Goal: Use online tool/utility: Use online tool/utility

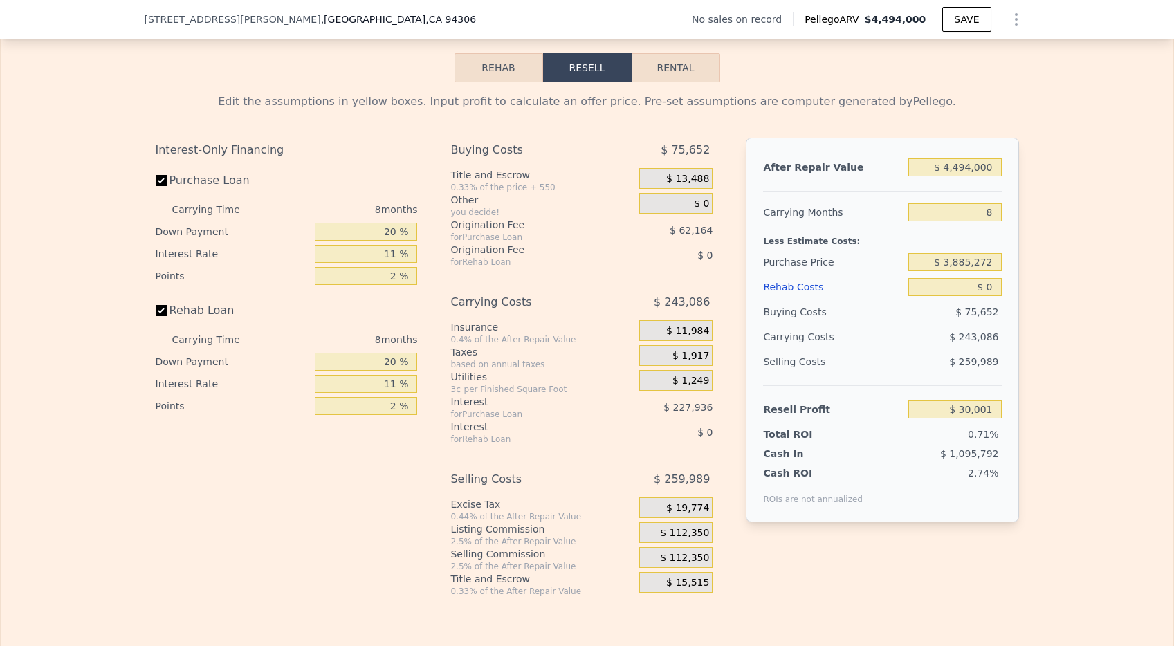
scroll to position [1878, 0]
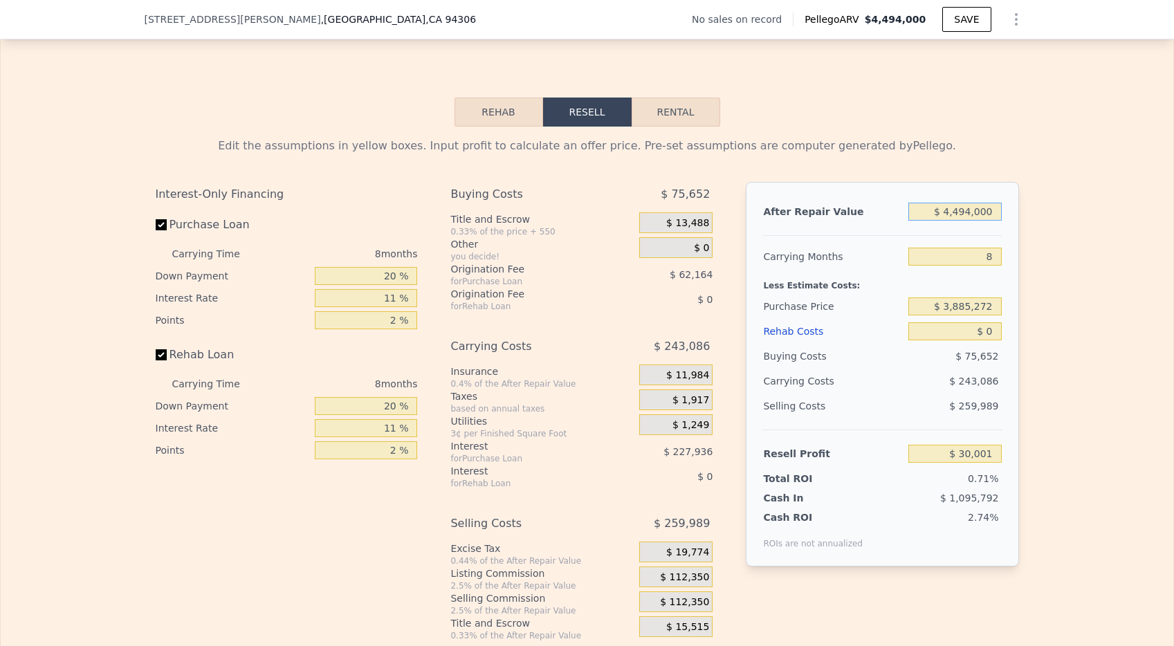
drag, startPoint x: 990, startPoint y: 235, endPoint x: 867, endPoint y: 235, distance: 122.5
click at [867, 224] on div "After Repair Value $ 4,494,000" at bounding box center [882, 211] width 238 height 25
type input "$ 2"
type input "-$ 4,192,574"
type input "$ 23"
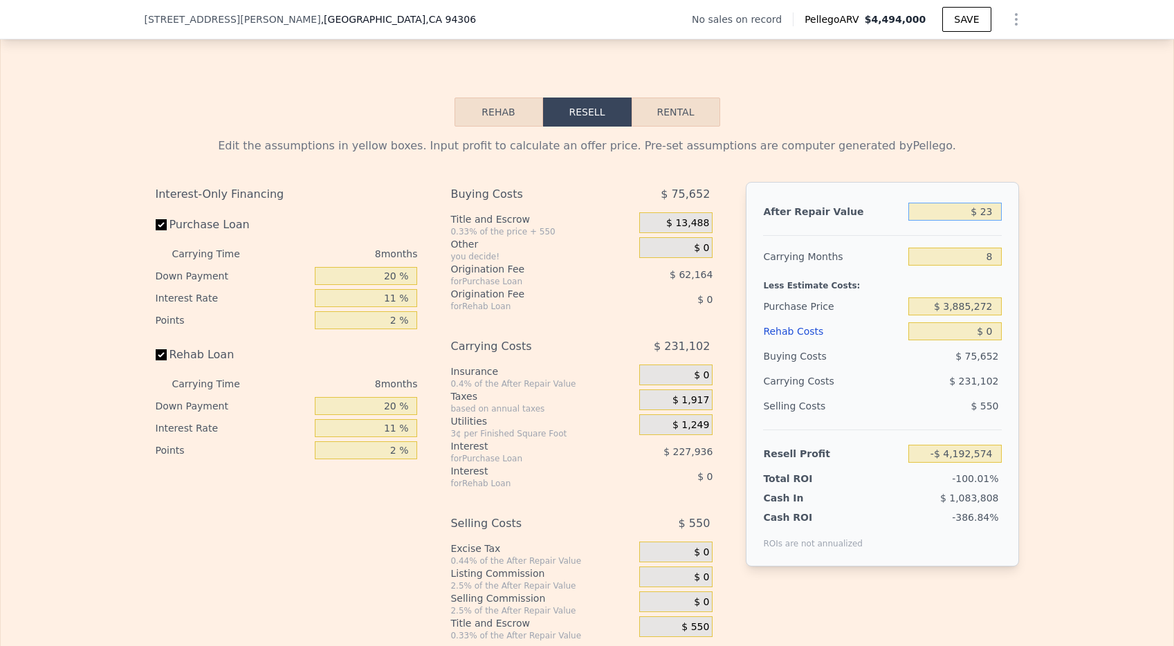
type input "-$ 4,192,555"
type input "$ 2"
type input "-$ 4,192,574"
type input "$ 22"
type input "-$ 4,192,556"
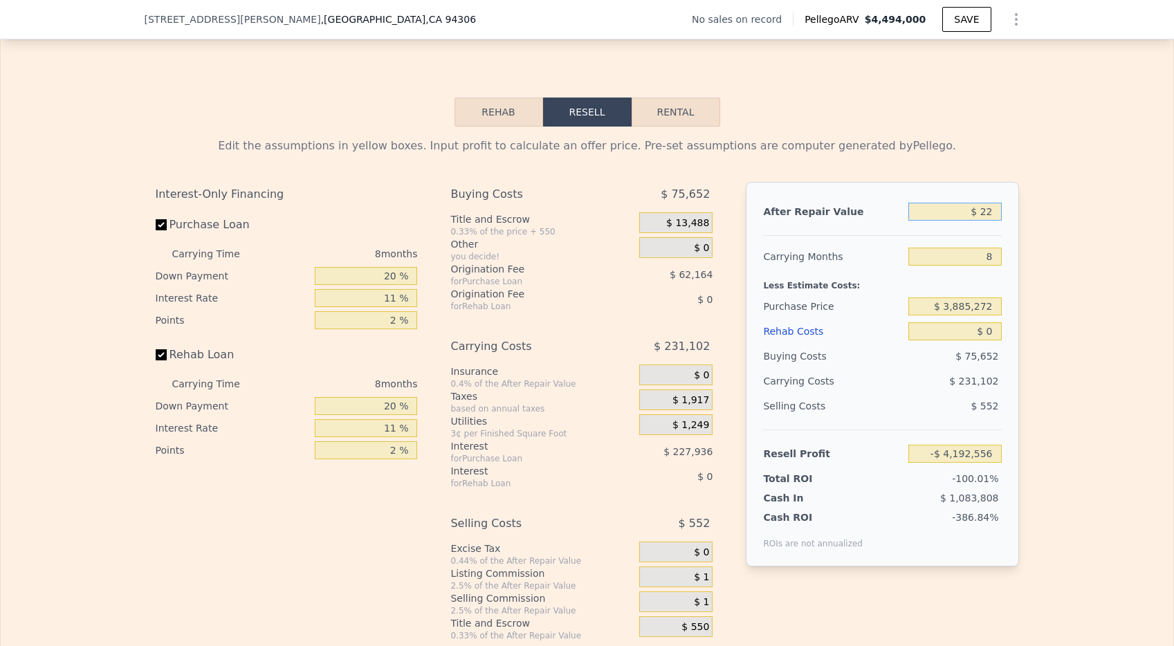
type input "$ 225"
type input "-$ 4,192,366"
type input "$ 2,250"
type input "-$ 4,190,461"
type input "$ 22,500"
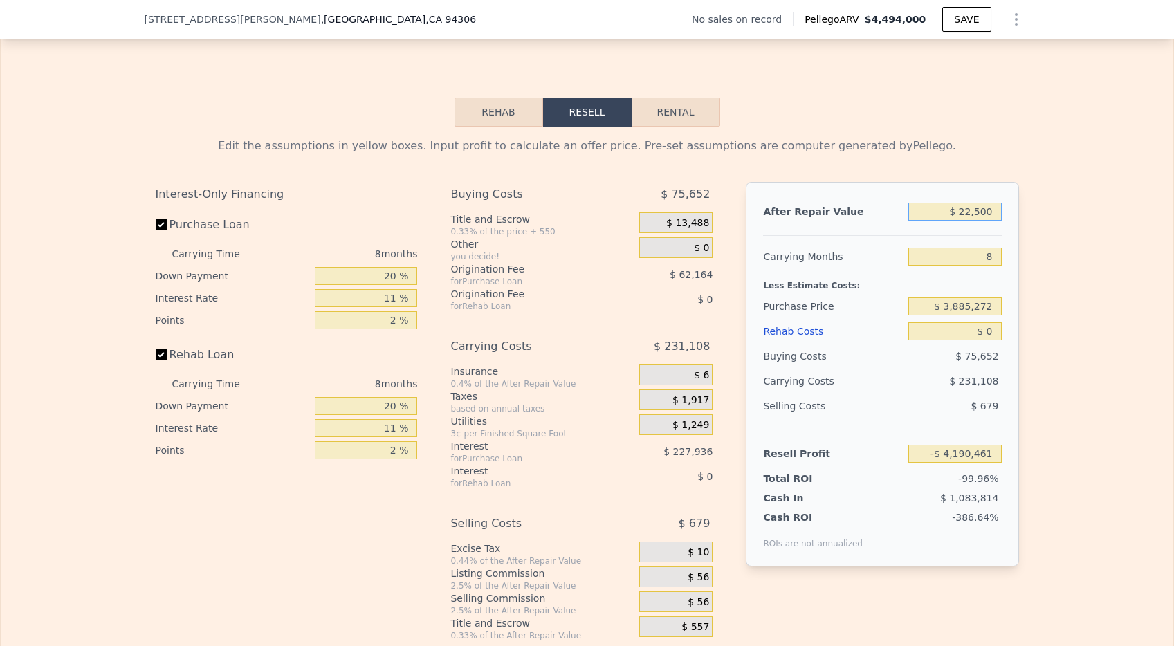
type input "-$ 4,171,436"
type input "$ 225,000"
type input "-$ 3,981,165"
type input "$ 2,250,000"
type input "-$ 2,078,469"
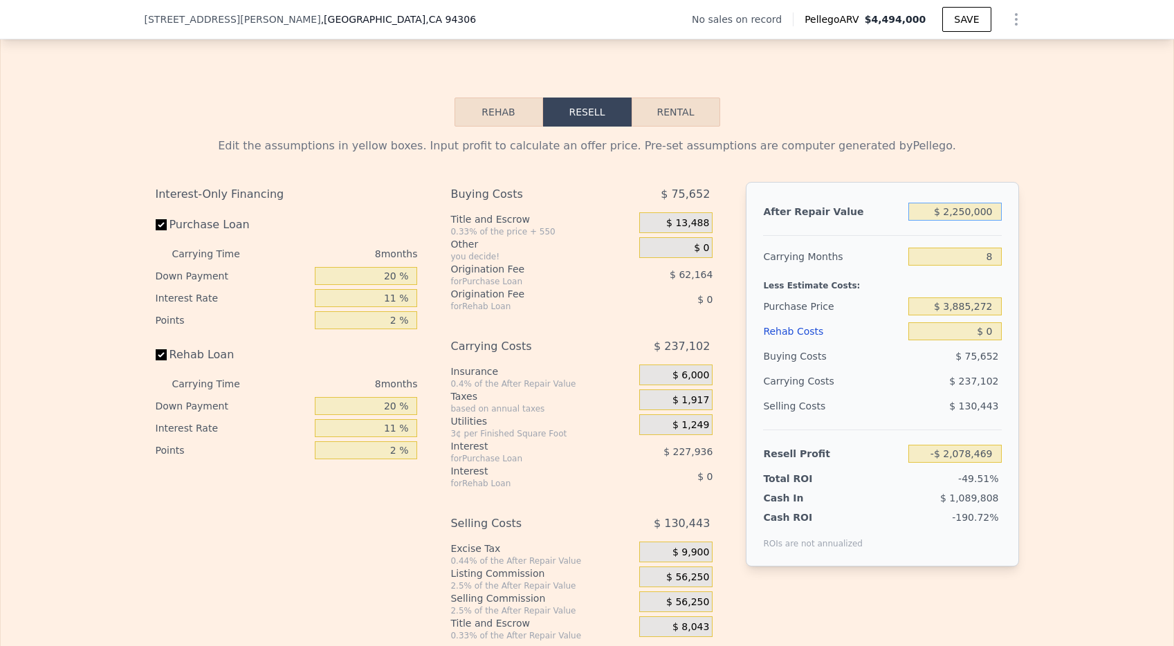
type input "$ 2,250,000"
drag, startPoint x: 990, startPoint y: 274, endPoint x: 971, endPoint y: 273, distance: 19.4
click at [971, 266] on input "8" at bounding box center [955, 257] width 93 height 18
type input "3"
type input "-$ 1,930,281"
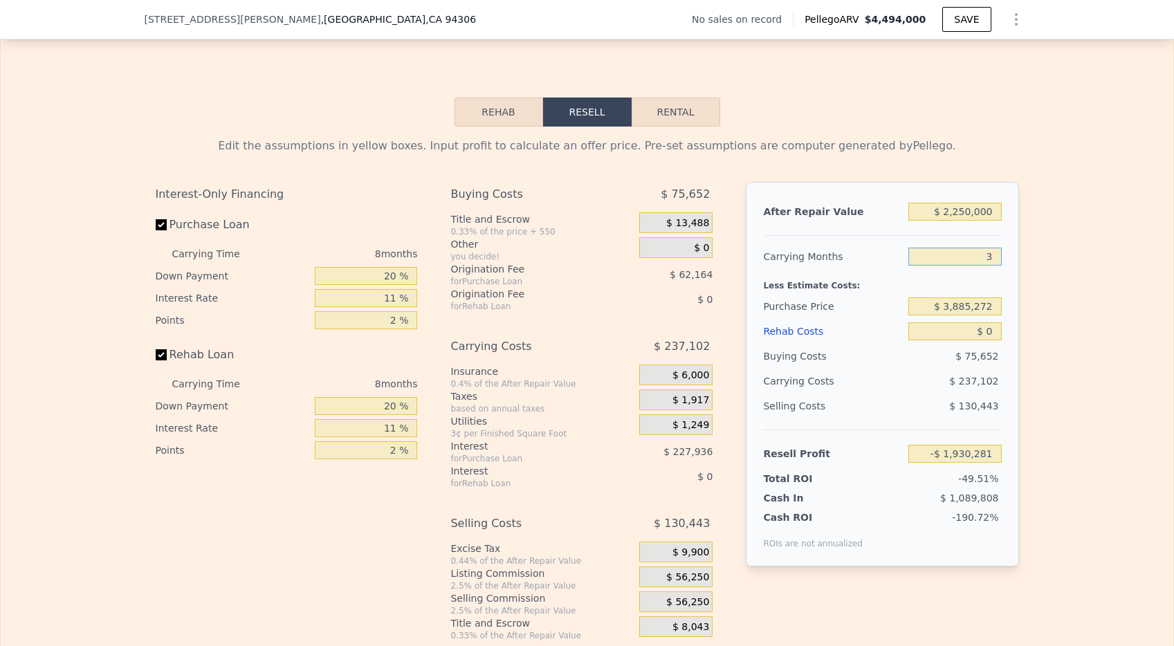
type input "36"
type input "-$ 2,908,329"
type input "36"
drag, startPoint x: 391, startPoint y: 300, endPoint x: 374, endPoint y: 300, distance: 17.3
click at [374, 285] on input "20 %" at bounding box center [366, 276] width 102 height 18
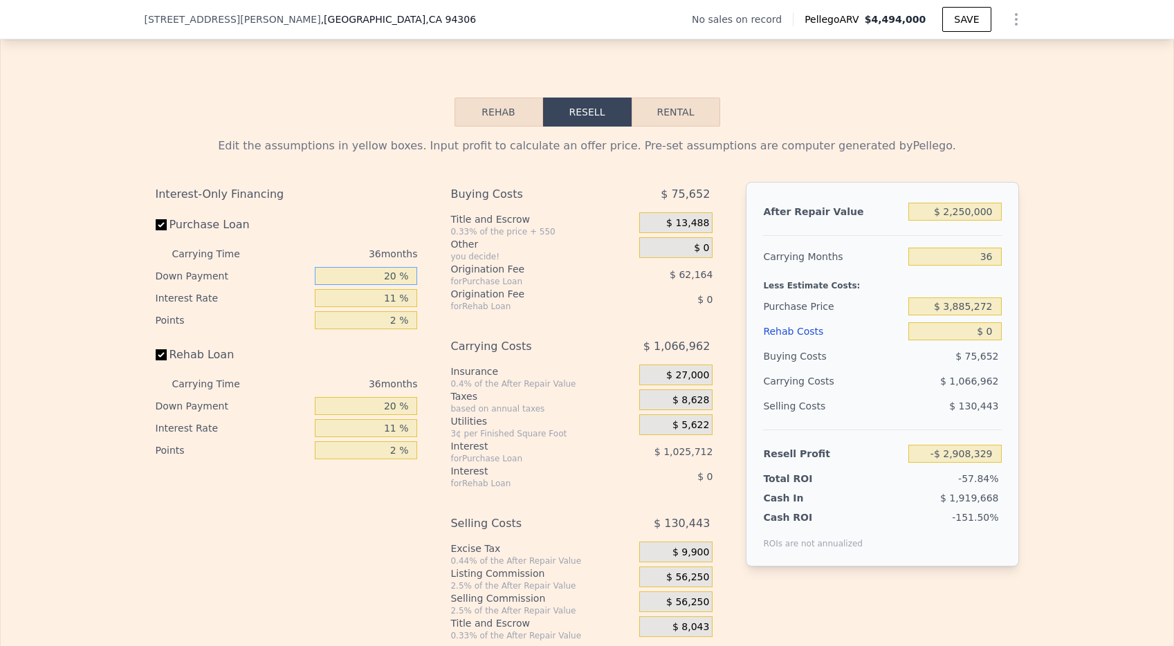
type input "1 %"
type input "-$ 3,166,705"
type input "10 %"
type input "-$ 3,044,296"
type input "10 %"
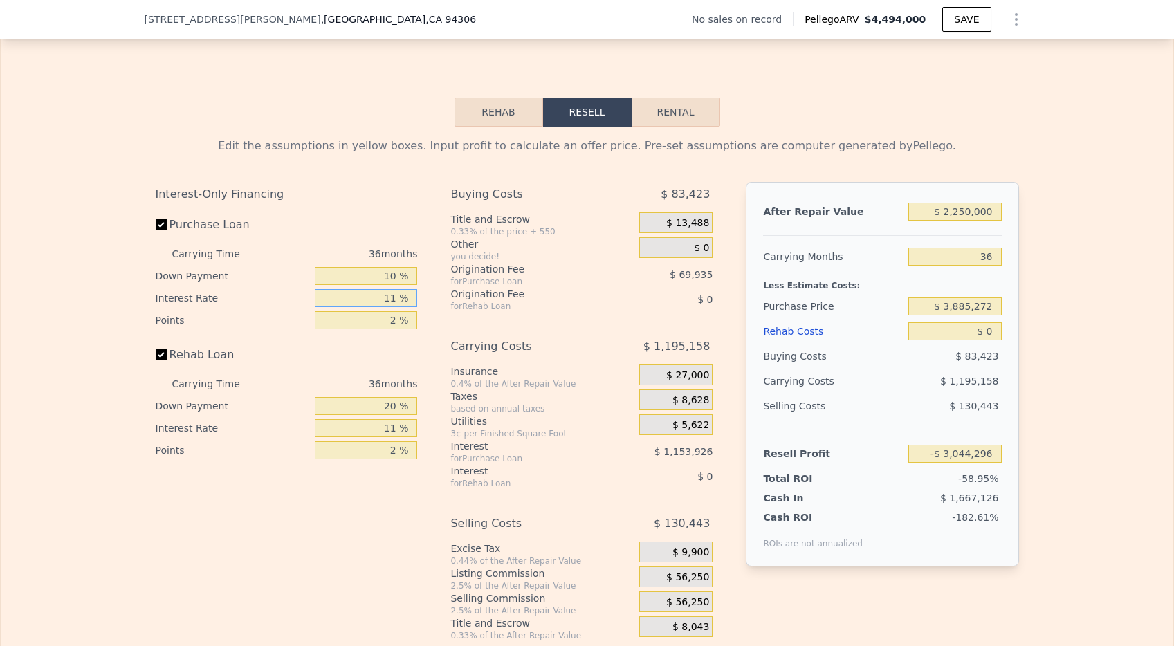
drag, startPoint x: 387, startPoint y: 319, endPoint x: 400, endPoint y: 318, distance: 13.2
click at [400, 307] on input "11 %" at bounding box center [366, 298] width 102 height 18
click at [394, 307] on input "11 %" at bounding box center [366, 298] width 102 height 18
drag, startPoint x: 394, startPoint y: 317, endPoint x: 375, endPoint y: 317, distance: 19.4
click at [375, 307] on input "11 %" at bounding box center [366, 298] width 102 height 18
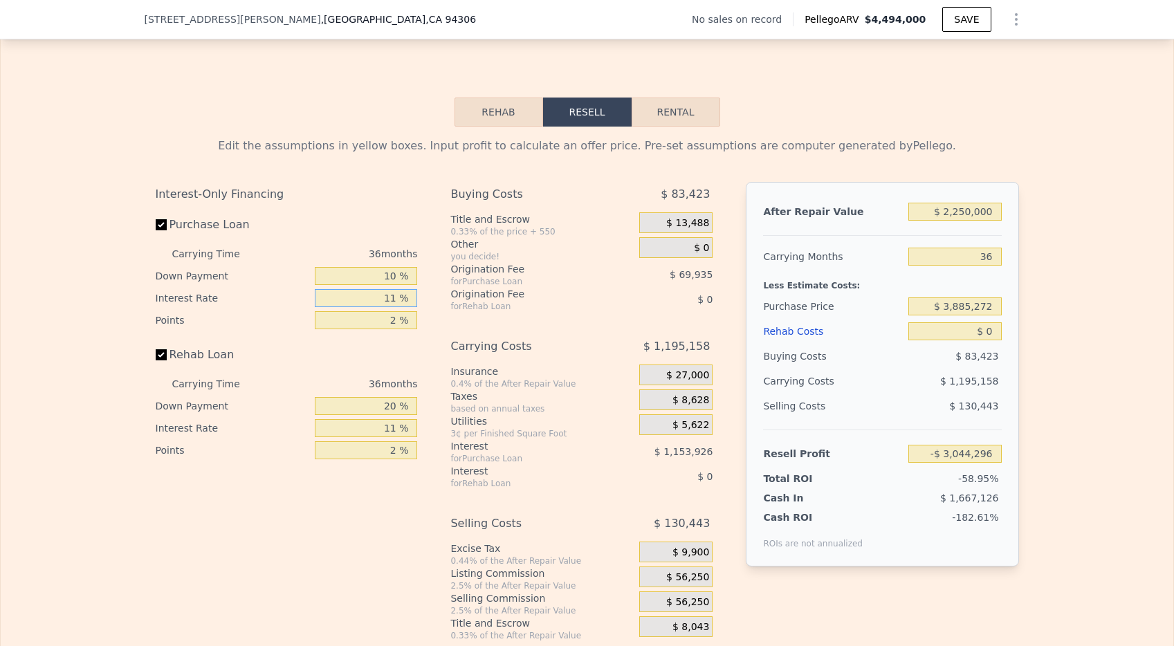
type input "1 %"
type input "-$ 1,995,292"
type input "10 %"
type input "-$ 2,939,428"
type input "10 %"
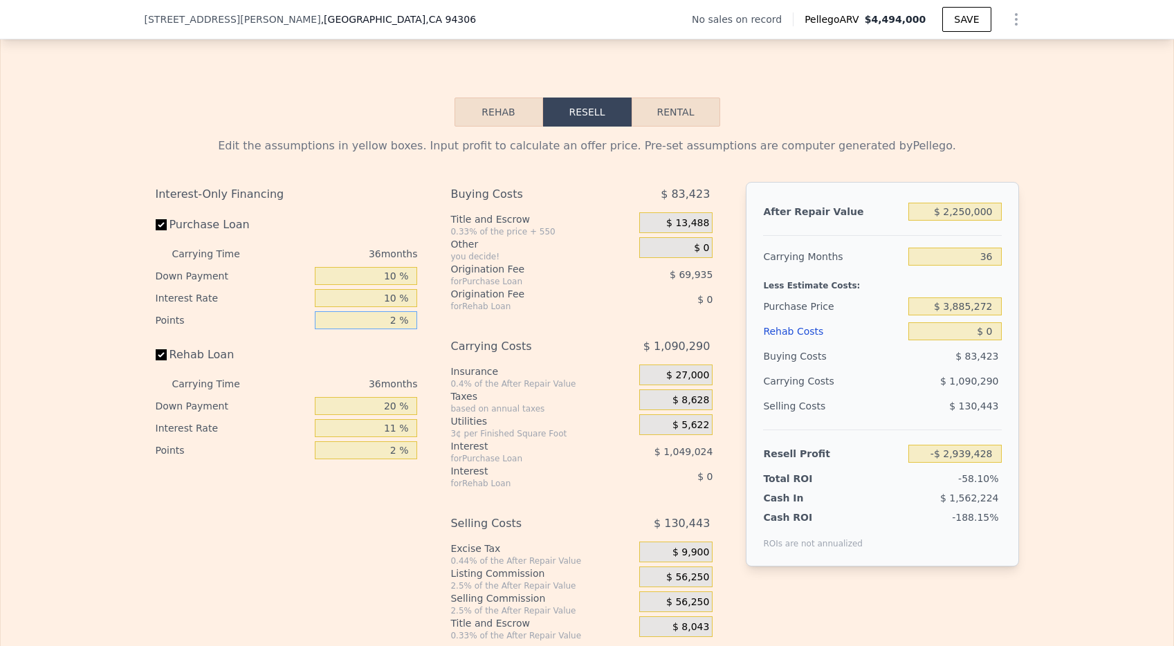
drag, startPoint x: 394, startPoint y: 337, endPoint x: 384, endPoint y: 337, distance: 9.7
click at [384, 329] on input "2 %" at bounding box center [366, 320] width 102 height 18
type input "1 %"
type input "-$ 2,904,460"
type input "1 %"
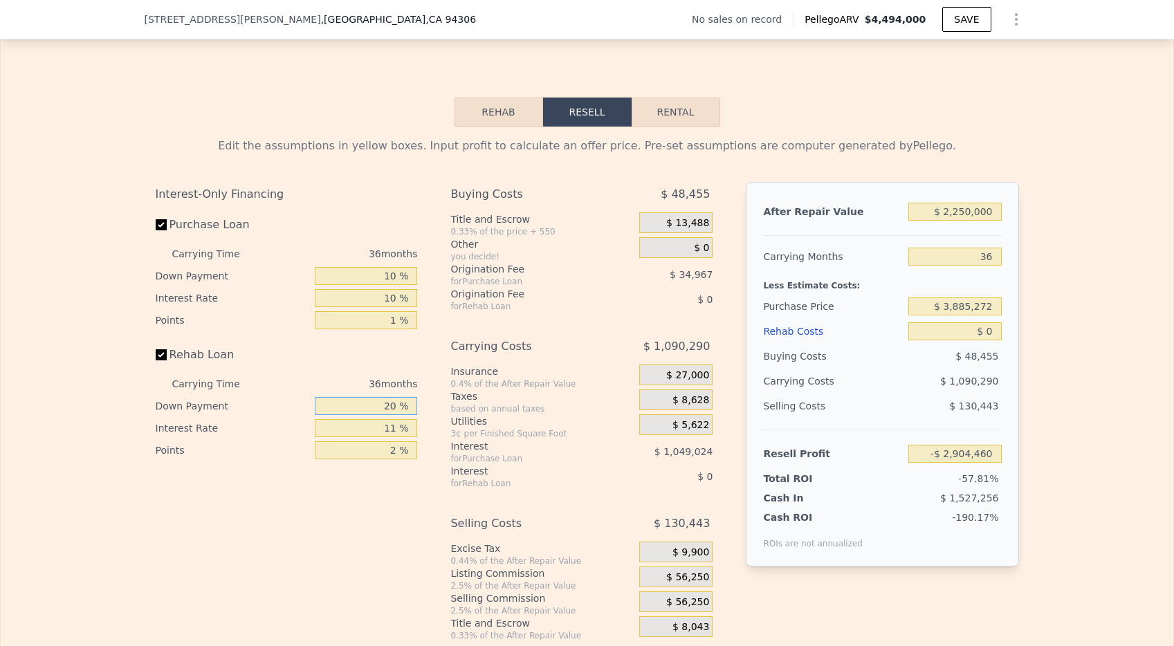
drag, startPoint x: 394, startPoint y: 428, endPoint x: 370, endPoint y: 428, distance: 23.5
click at [370, 415] on input "20 %" at bounding box center [366, 406] width 102 height 18
type input "0 %"
drag, startPoint x: 394, startPoint y: 447, endPoint x: 369, endPoint y: 447, distance: 24.9
click at [369, 437] on input "11 %" at bounding box center [366, 428] width 102 height 18
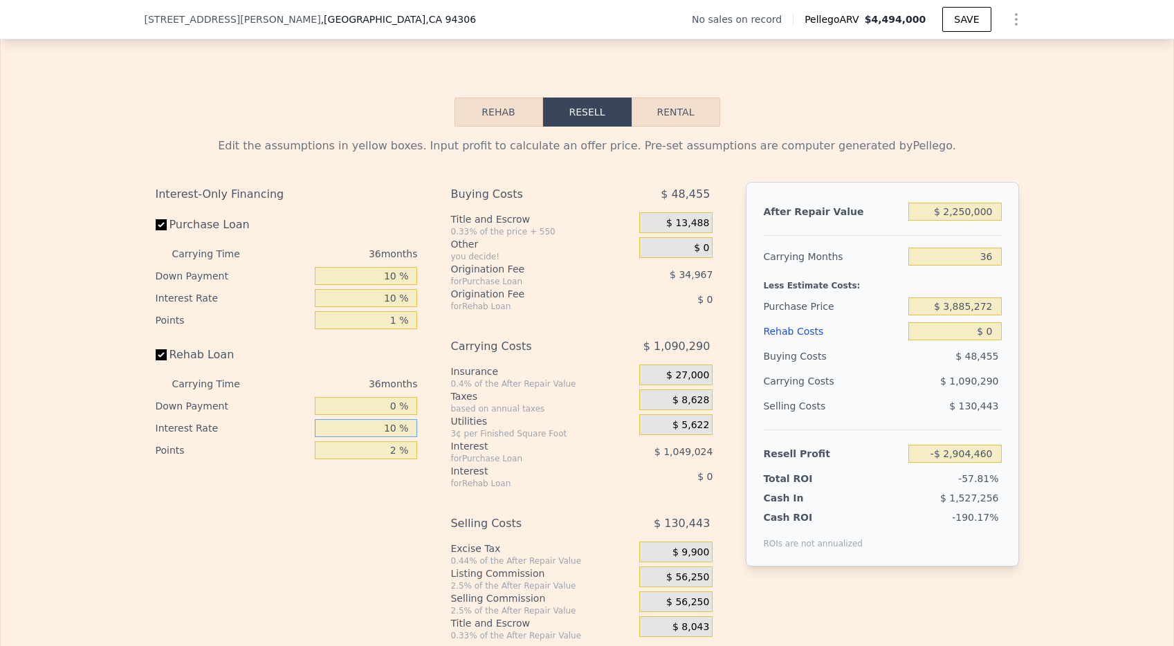
type input "10 %"
drag, startPoint x: 398, startPoint y: 473, endPoint x: 364, endPoint y: 473, distance: 33.9
click at [364, 460] on input "2 %" at bounding box center [366, 451] width 102 height 18
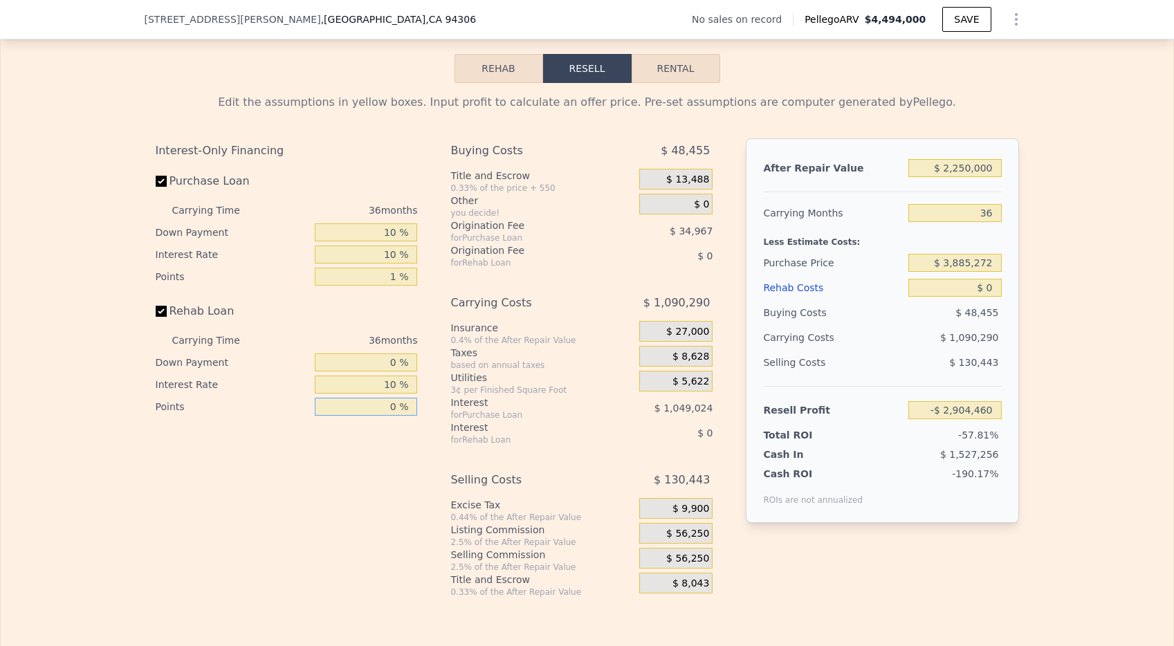
scroll to position [1939, 0]
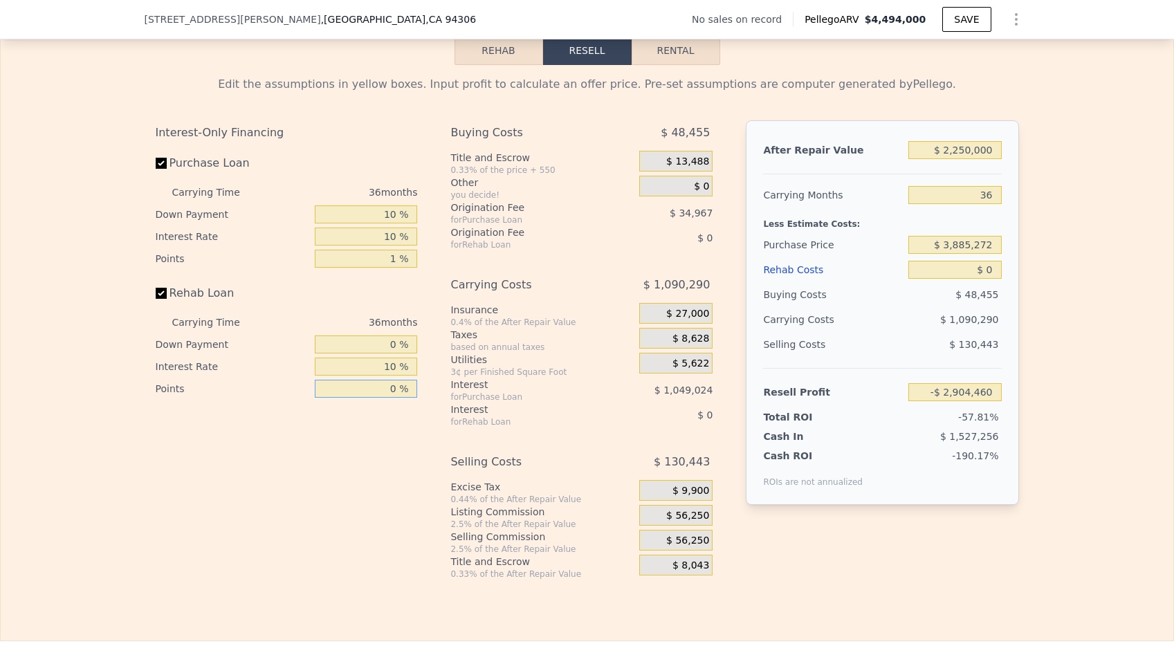
type input "0 %"
click at [667, 523] on span "$ 56,250" at bounding box center [687, 516] width 43 height 12
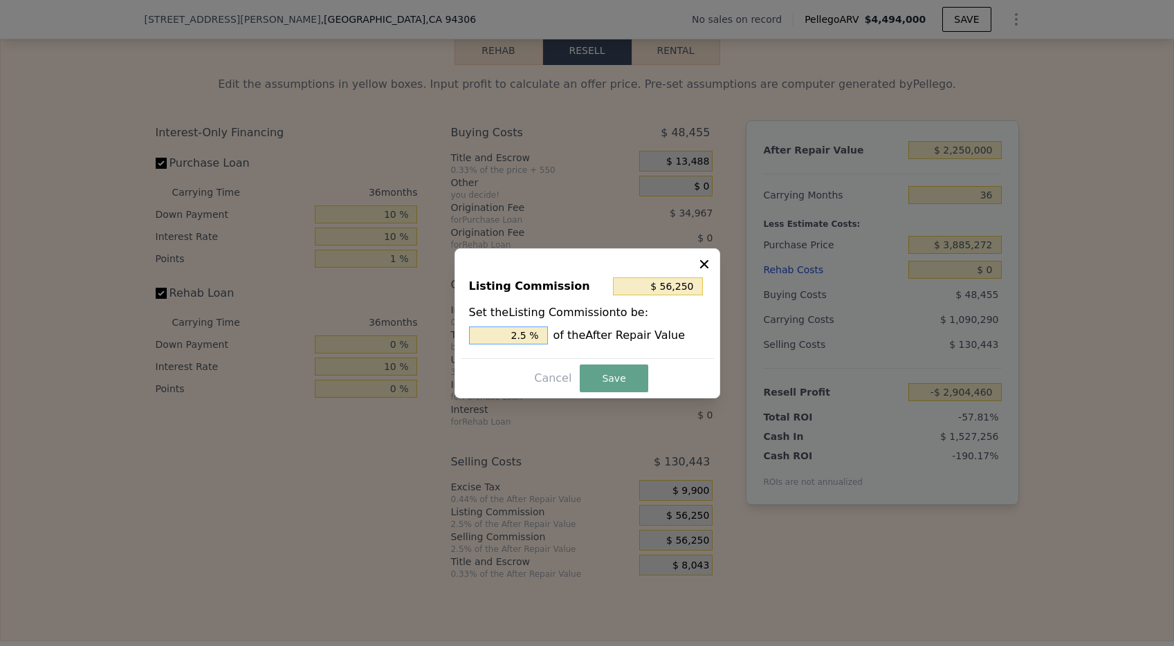
drag, startPoint x: 531, startPoint y: 342, endPoint x: 494, endPoint y: 340, distance: 36.7
click at [494, 340] on input "2.5 %" at bounding box center [508, 336] width 79 height 18
type input "$ 22,500"
type input "1.0 %"
click at [619, 379] on button "Save" at bounding box center [614, 379] width 68 height 28
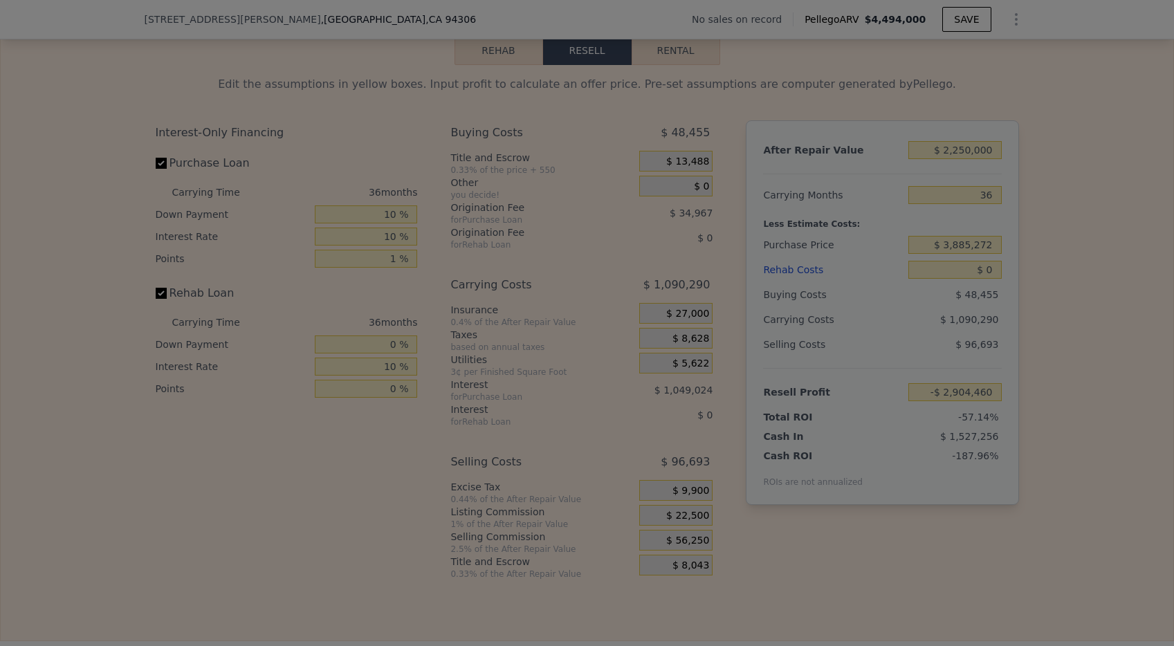
type input "-$ 2,870,710"
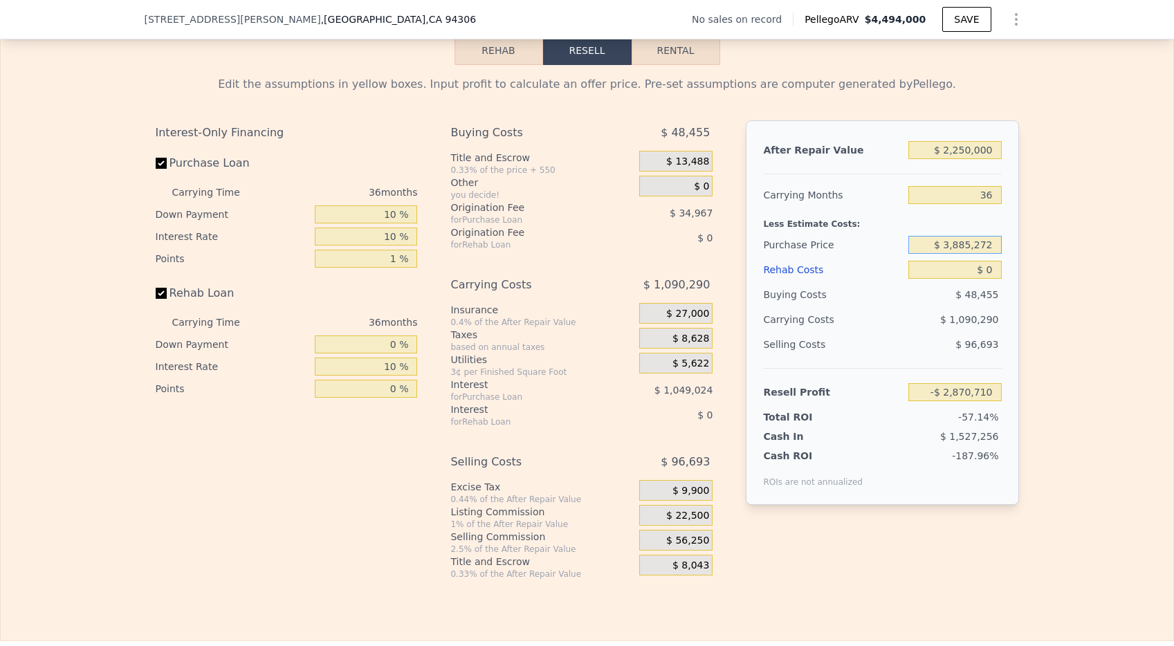
drag, startPoint x: 991, startPoint y: 262, endPoint x: 934, endPoint y: 262, distance: 56.8
click at [934, 254] on input "$ 3,885,272" at bounding box center [955, 245] width 93 height 18
type input "$ 1,125,000"
click at [992, 279] on input "$ 0" at bounding box center [955, 270] width 93 height 18
type input "$ 668,868"
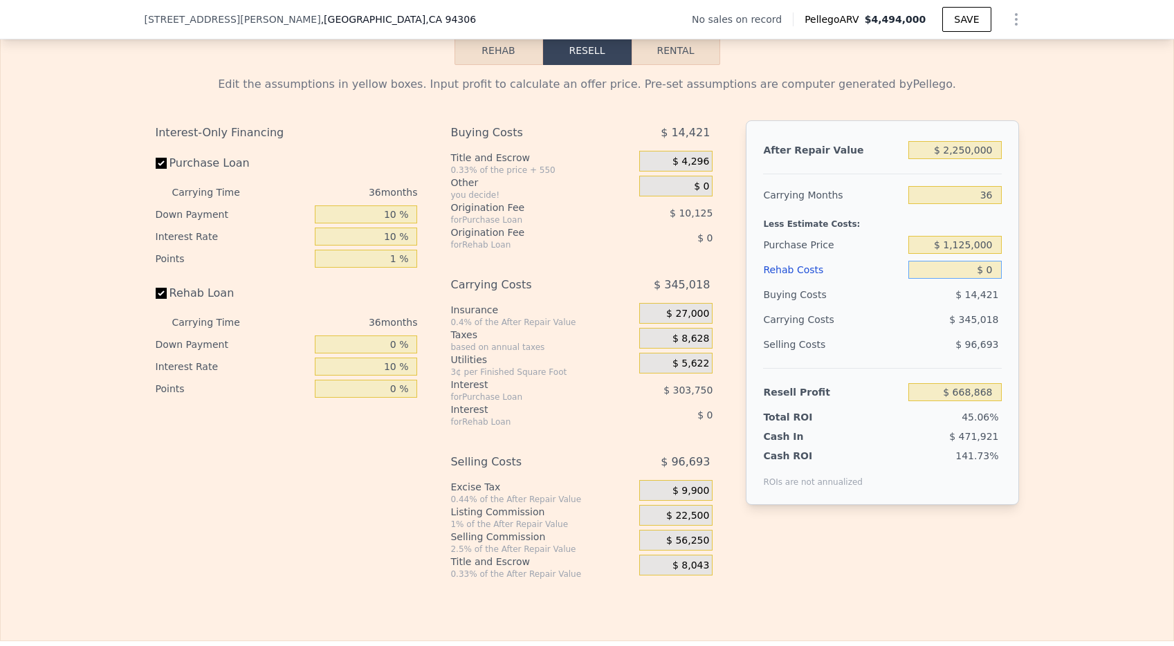
drag, startPoint x: 989, startPoint y: 291, endPoint x: 973, endPoint y: 291, distance: 15.9
click at [973, 279] on input "$ 0" at bounding box center [955, 270] width 93 height 18
type input "$ 7"
type input "$ 668,861"
type input "$ 70"
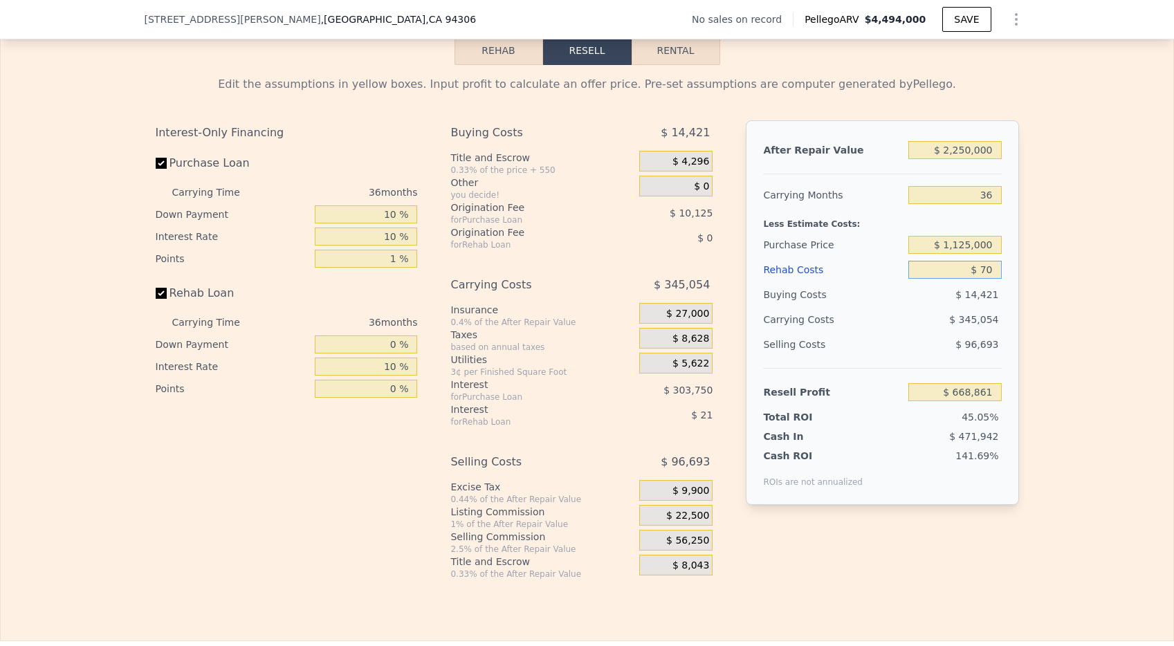
type input "$ 668,762"
type input "$ 700"
type input "$ 667,952"
type input "$ 7,000"
type input "$ 659,780"
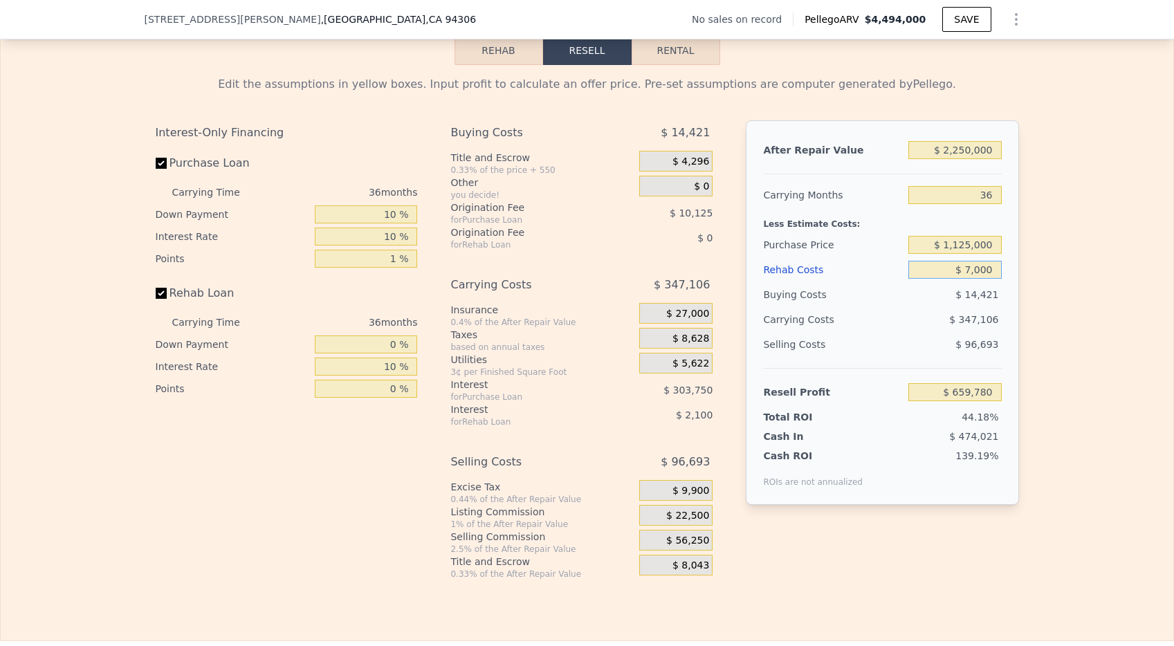
type input "$ 70,000"
type input "$ 577,880"
type input "$ 700,000"
type input "-$ 241,120"
type input "$ 700,000"
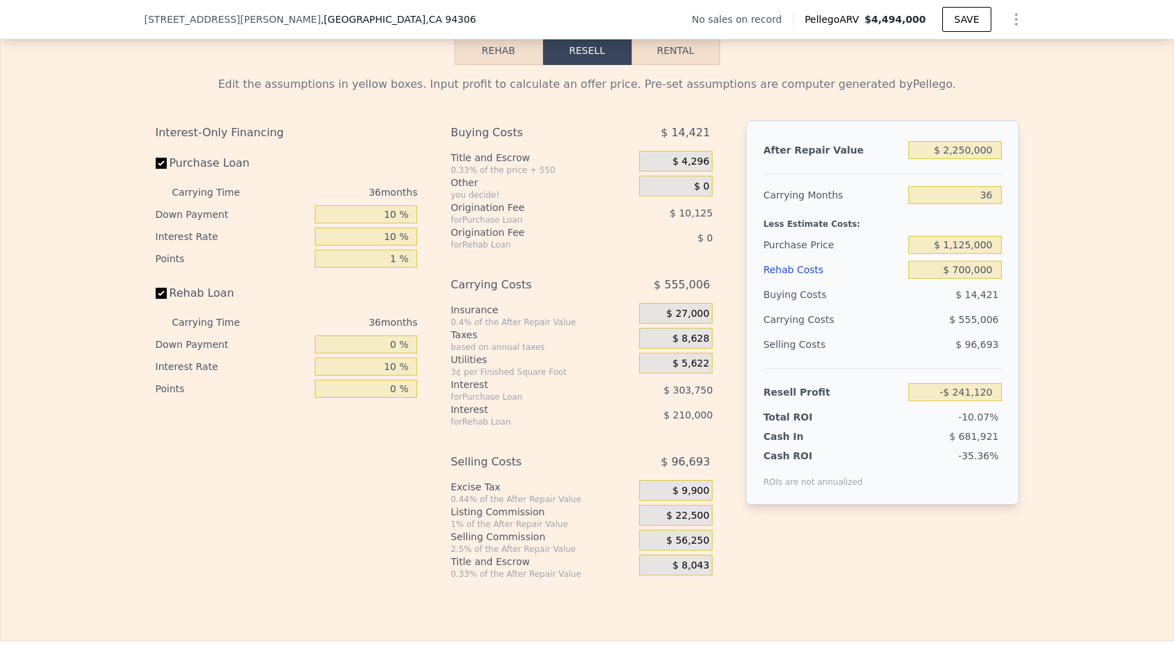
click at [1028, 357] on div "Edit the assumptions in yellow boxes. Input profit to calculate an offer price.…" at bounding box center [587, 322] width 1173 height 515
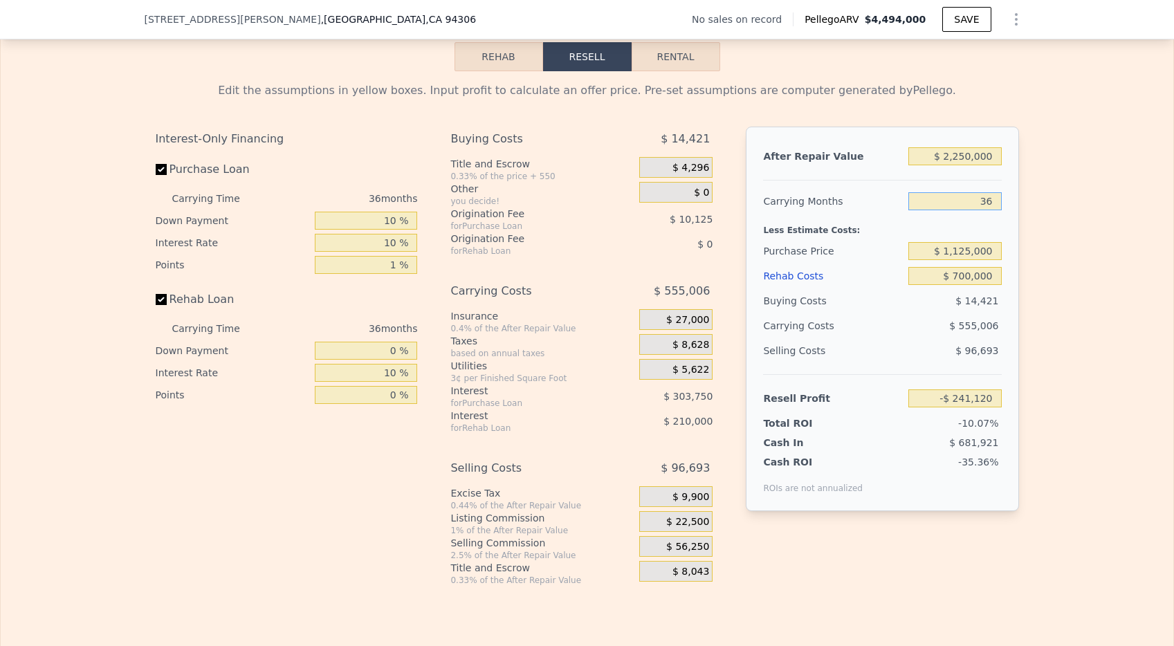
drag, startPoint x: 991, startPoint y: 221, endPoint x: 966, endPoint y: 221, distance: 24.9
click at [966, 210] on input "36" at bounding box center [955, 201] width 93 height 18
type input "2"
type input "$ 283,053"
type input "24"
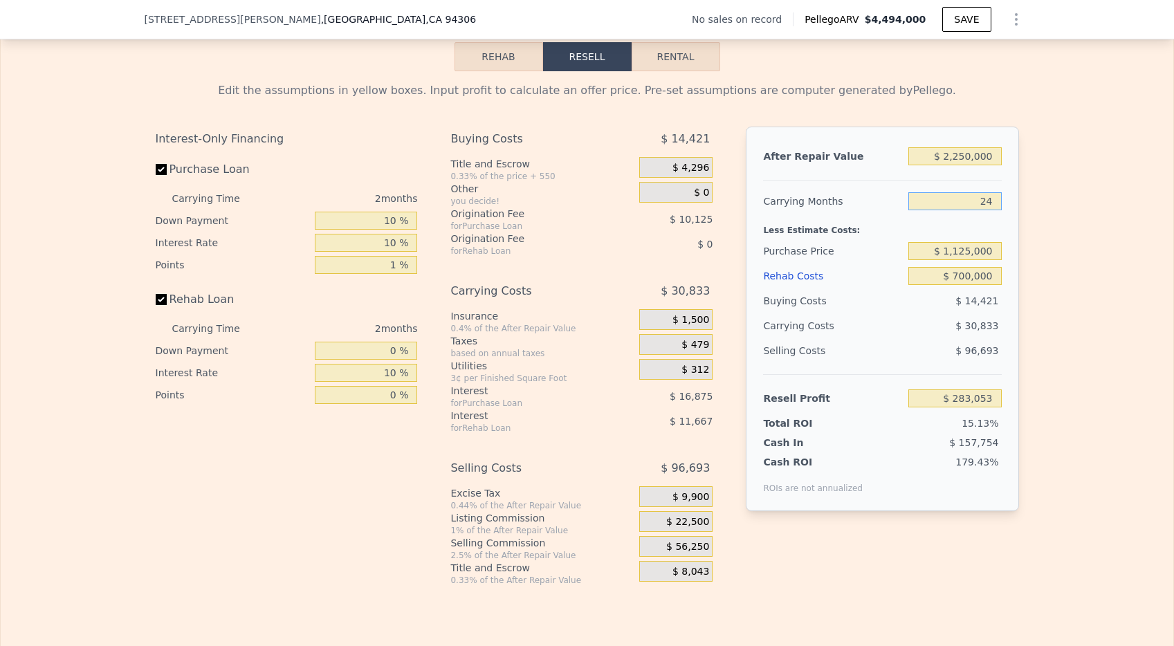
type input "-$ 56,118"
type input "24"
click at [1050, 277] on div "Edit the assumptions in yellow boxes. Input profit to calculate an offer price.…" at bounding box center [587, 328] width 1173 height 515
click at [964, 165] on input "$ 2,250,000" at bounding box center [955, 156] width 93 height 18
type input "$ 220,000"
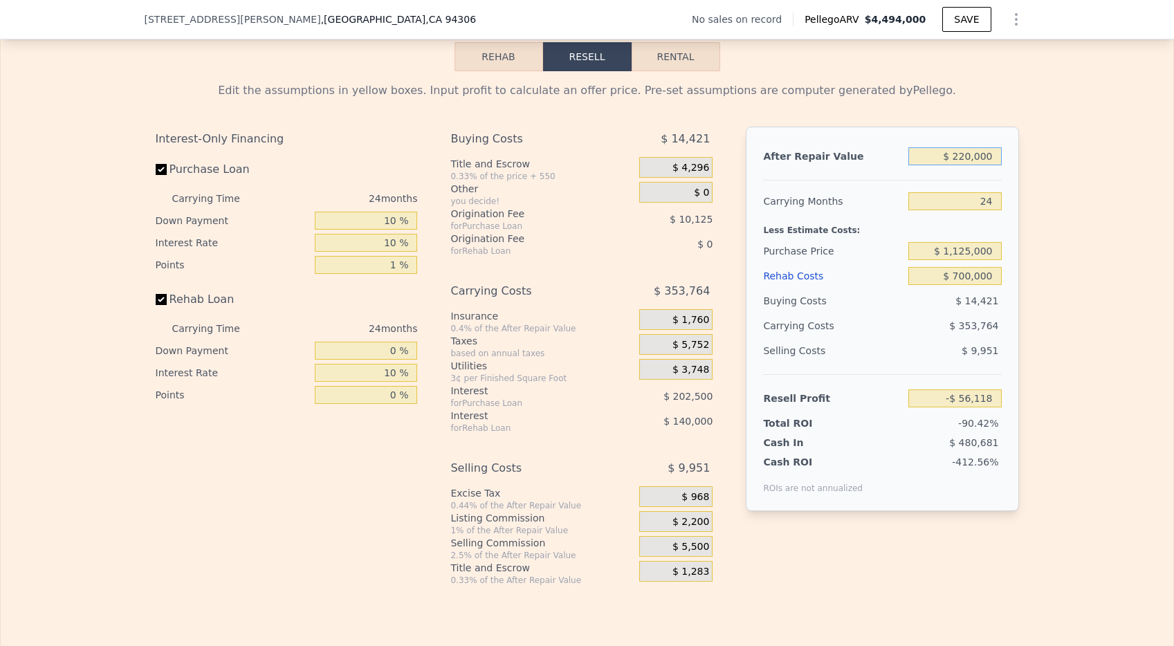
type input "-$ 1,983,136"
type input "$ 20,000"
type input "-$ 2,172,990"
type input "$ 250,000"
type input "-$ 1,954,658"
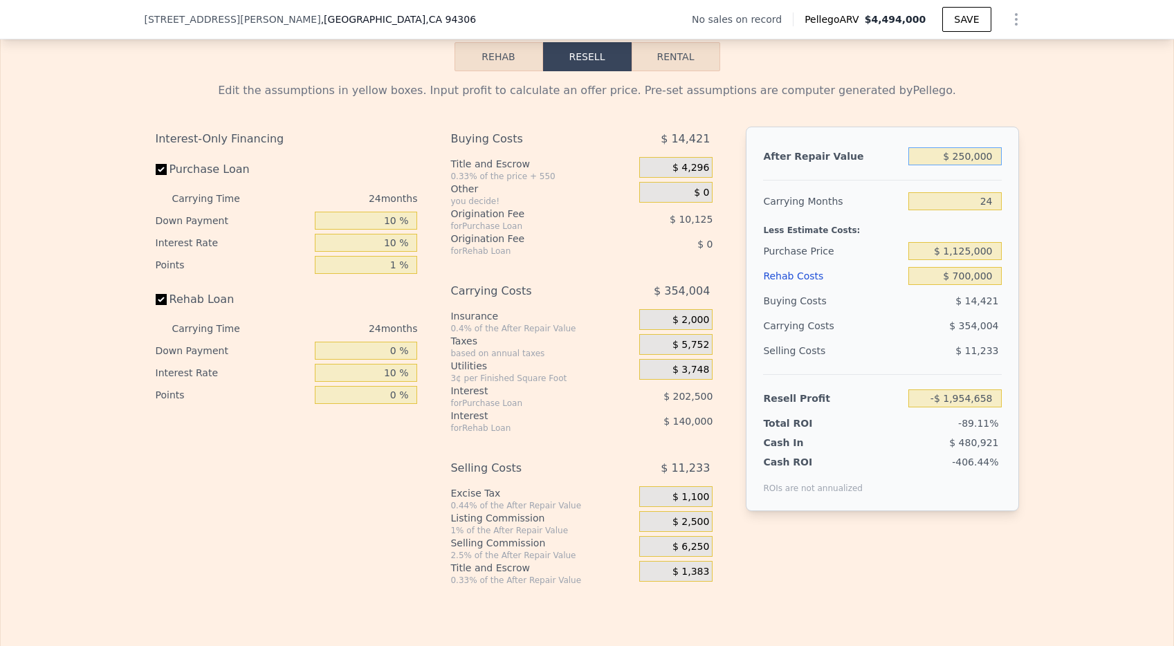
type input "$ 2,500,000"
type input "$ 181,200"
click at [1040, 292] on div "Edit the assumptions in yellow boxes. Input profit to calculate an offer price.…" at bounding box center [587, 328] width 1173 height 515
type input "$ 4,494,000"
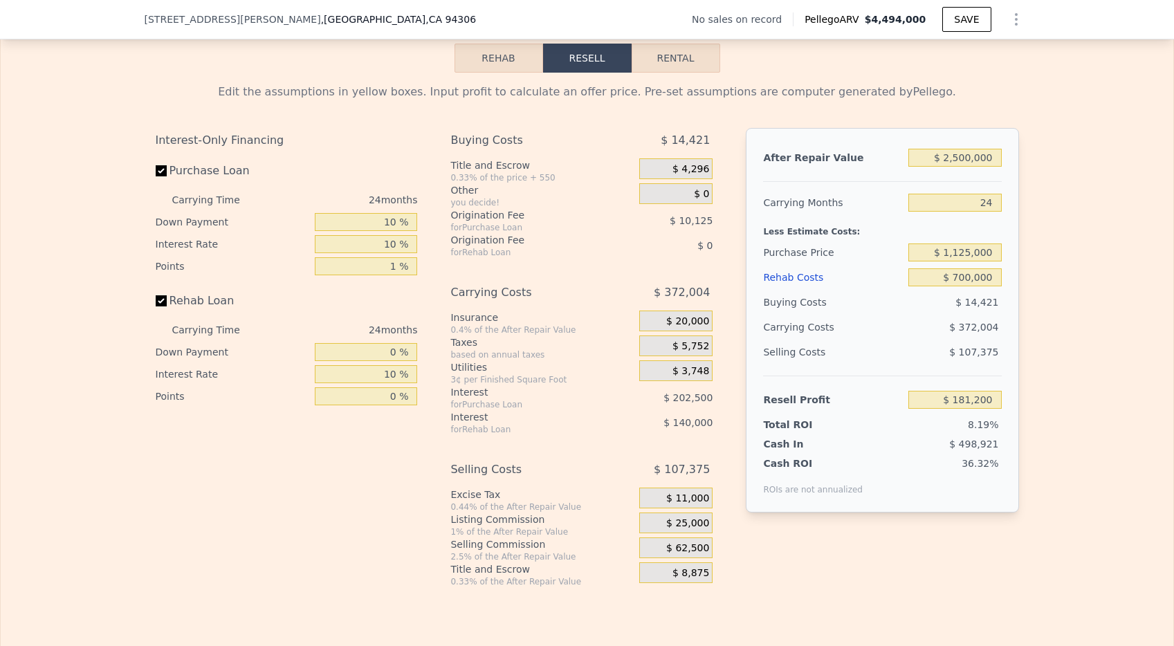
type input "8"
type input "$ 0"
type input "$ 30,001"
drag, startPoint x: 993, startPoint y: 225, endPoint x: 937, endPoint y: 209, distance: 58.3
click at [938, 210] on div "After Repair Value $ 4,494,000 Carrying Months 8 Less Estimate Costs: Purchase …" at bounding box center [882, 320] width 273 height 385
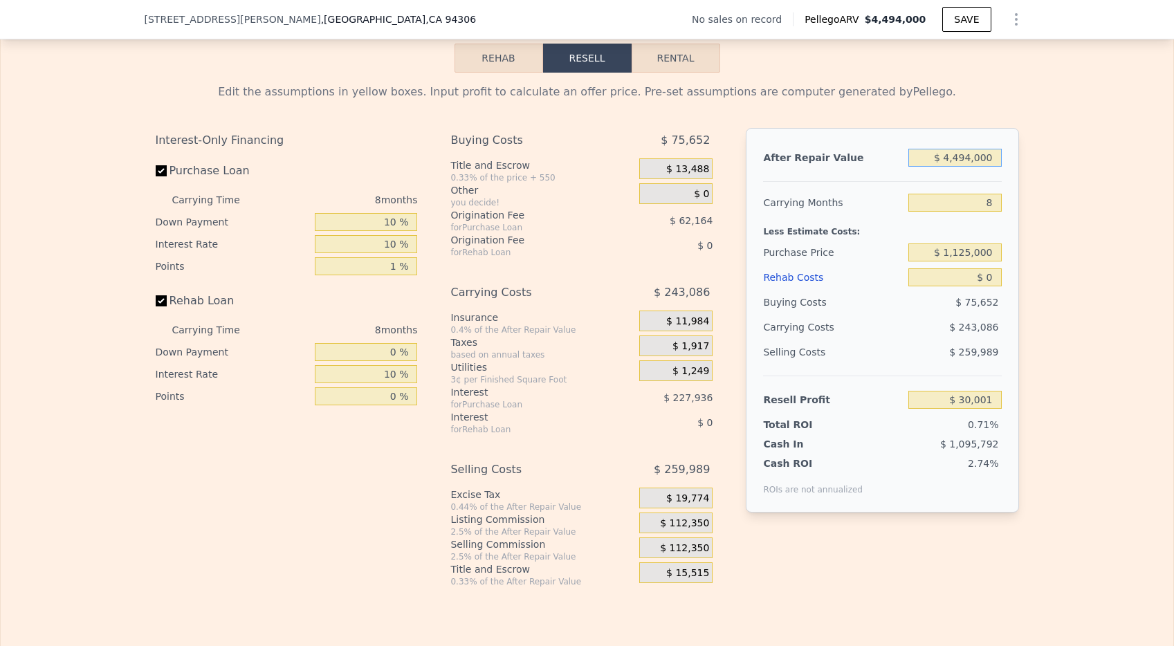
drag, startPoint x: 988, startPoint y: 179, endPoint x: 895, endPoint y: 178, distance: 92.7
click at [895, 170] on div "After Repair Value $ 4,494,000" at bounding box center [882, 157] width 238 height 25
type input "$ 2"
type input "-$ 4,192,574"
type input "$ 25"
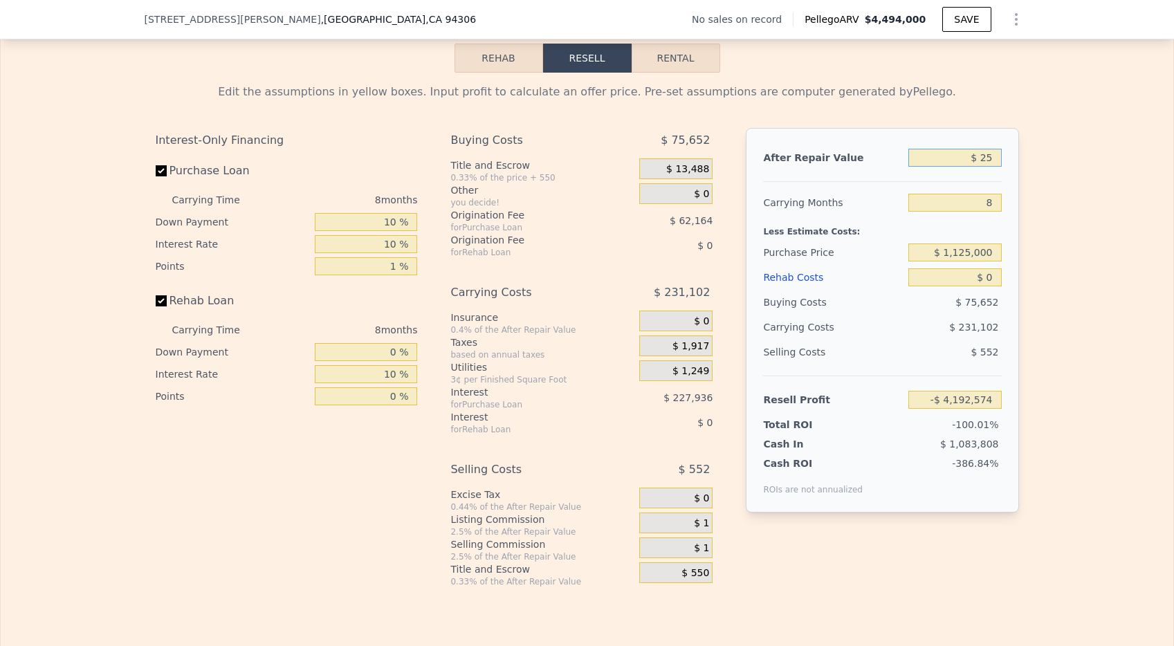
type input "-$ 4,192,553"
type input "$ 250"
type input "-$ 4,192,341"
type input "$ 2,500"
type input "-$ 4,190,228"
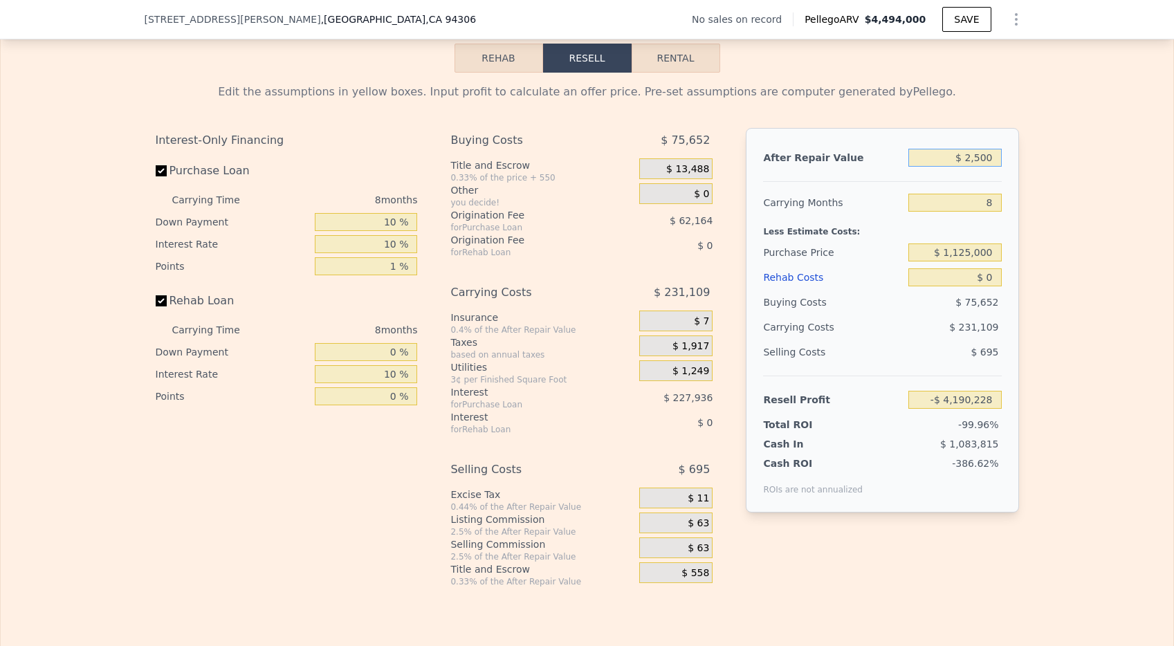
type input "$ 25,000"
type input "-$ 4,169,086"
type input "$ 250,000"
type input "-$ 3,957,676"
type input "$ 2,500,000"
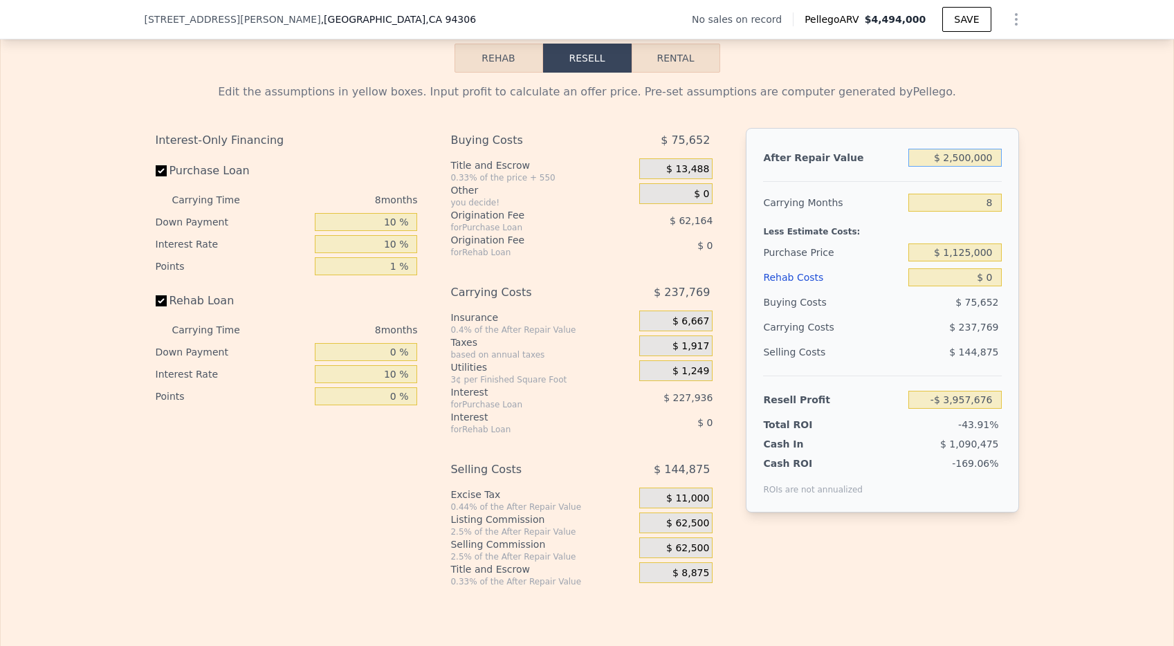
type input "-$ 1,843,568"
type input "$ 2,500,000"
drag, startPoint x: 988, startPoint y: 223, endPoint x: 969, endPoint y: 223, distance: 19.4
click at [969, 212] on input "8" at bounding box center [955, 203] width 93 height 18
type input "2"
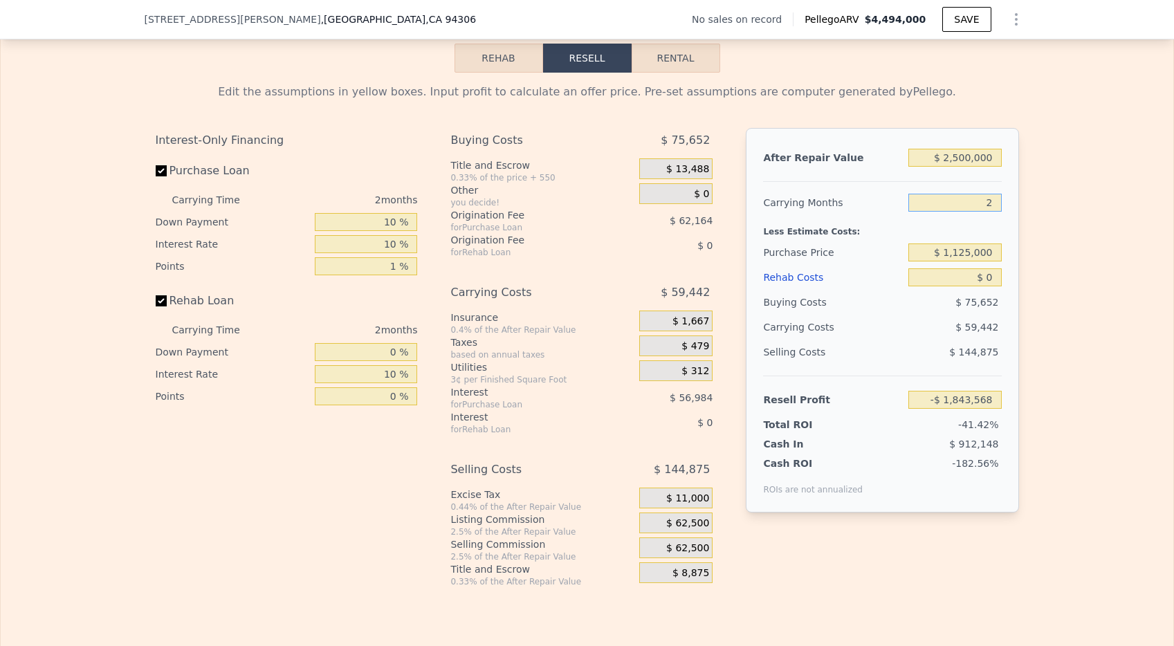
type input "-$ 1,665,241"
type input "24"
type input "-$ 2,319,107"
type input "24"
drag, startPoint x: 991, startPoint y: 293, endPoint x: 974, endPoint y: 293, distance: 17.3
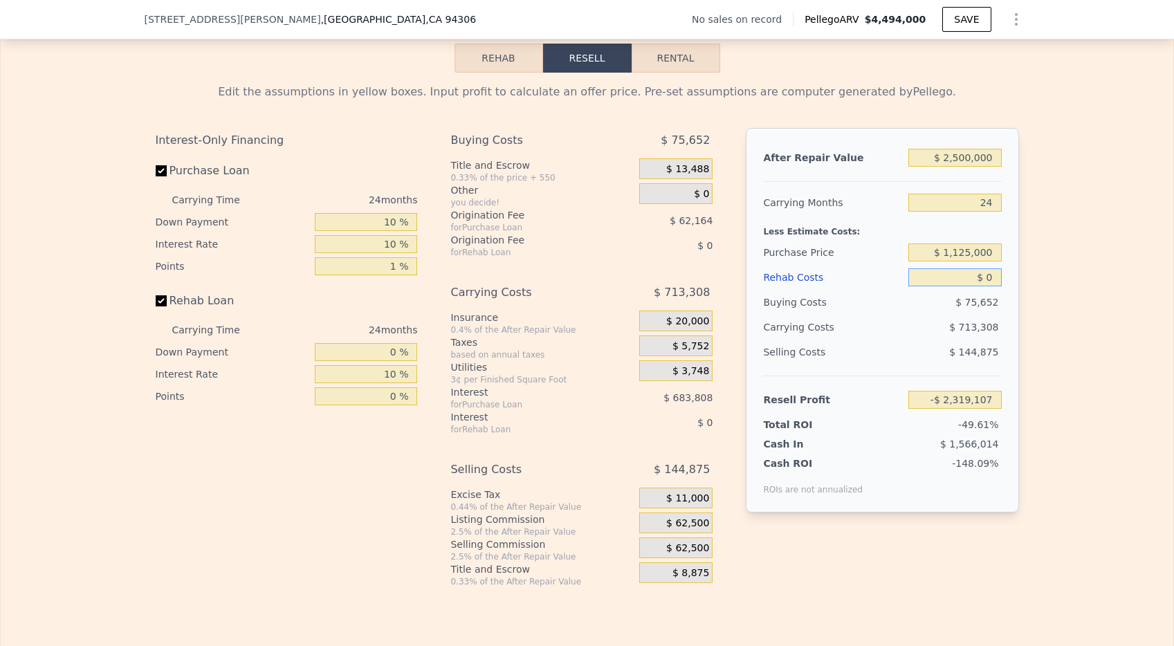
click at [974, 287] on input "$ 0" at bounding box center [955, 278] width 93 height 18
type input "$ 7"
type input "-$ 2,319,114"
type input "$ 70"
type input "-$ 2,319,202"
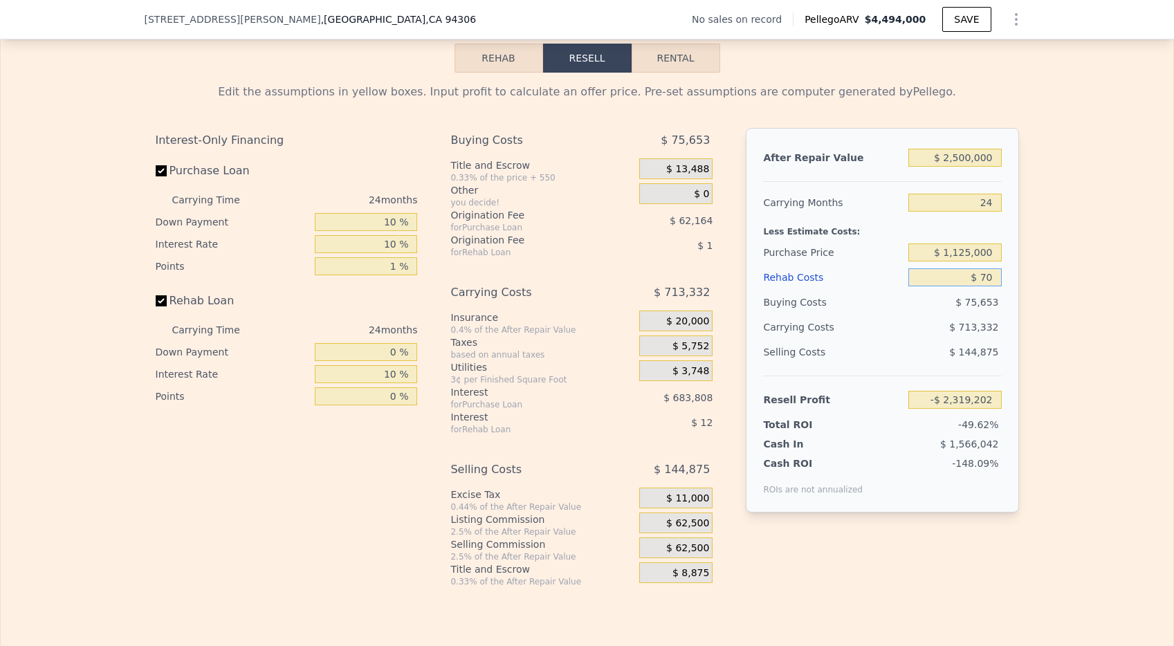
type input "$ 700"
type input "-$ 2,319,938"
type input "$ 7,000"
type input "-$ 2,327,443"
type input "$ 70,000"
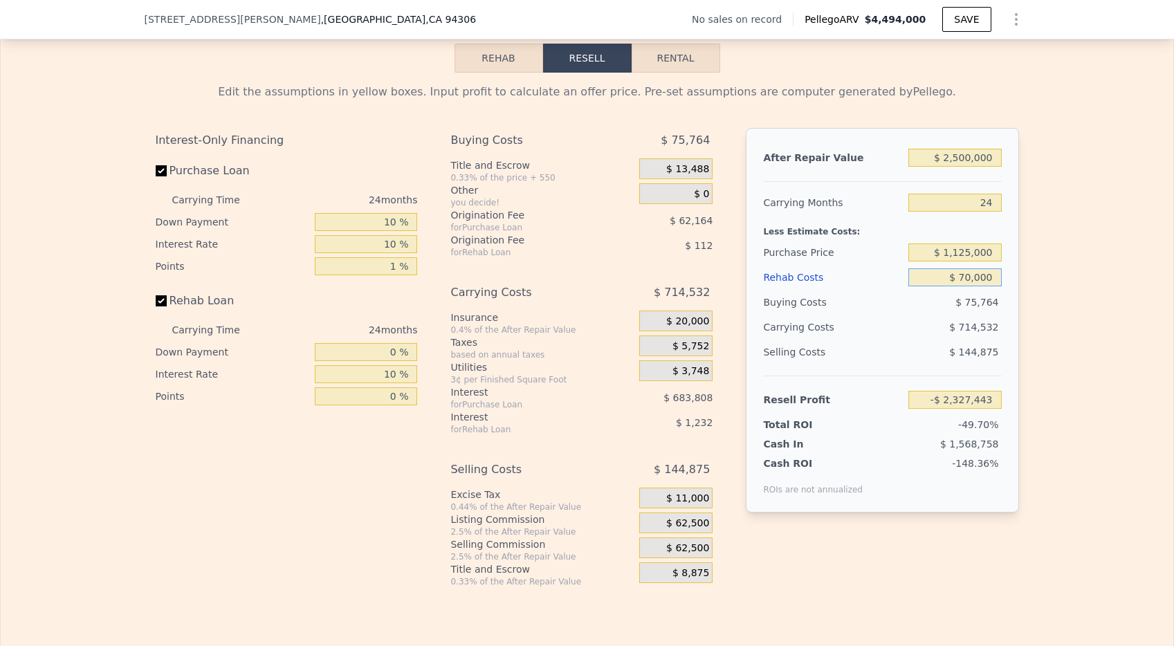
type input "-$ 2,402,539"
type input "$ 700,000"
type input "-$ 3,153,499"
type input "$ 700,000"
click at [1061, 439] on div "Edit the assumptions in yellow boxes. Input profit to calculate an offer price.…" at bounding box center [587, 330] width 1173 height 515
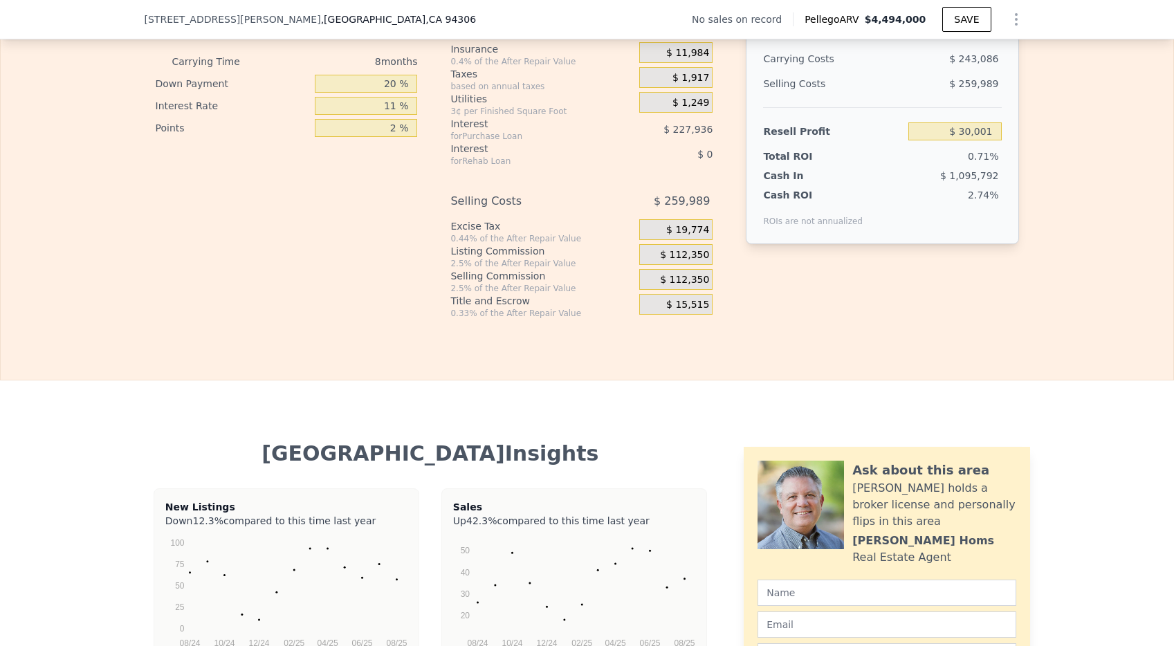
scroll to position [1853, 0]
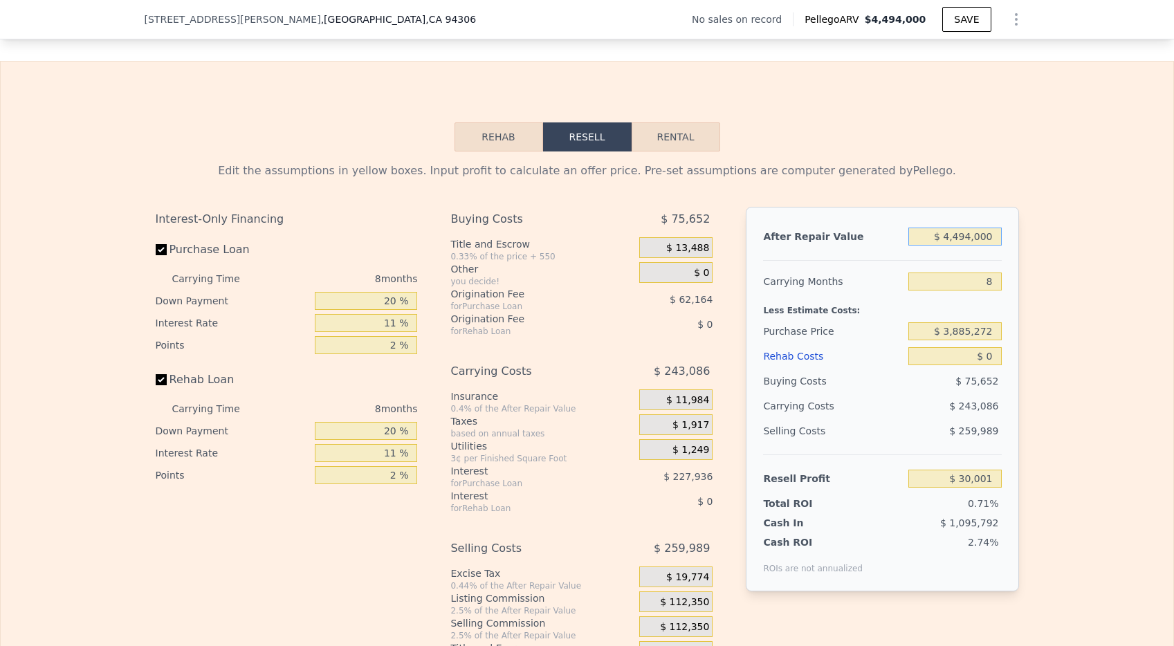
drag, startPoint x: 991, startPoint y: 255, endPoint x: 857, endPoint y: 255, distance: 133.6
click at [857, 249] on div "After Repair Value $ 4,494,000" at bounding box center [882, 236] width 238 height 25
type input "$ 2"
type input "-$ 4,192,574"
type input "$ 25"
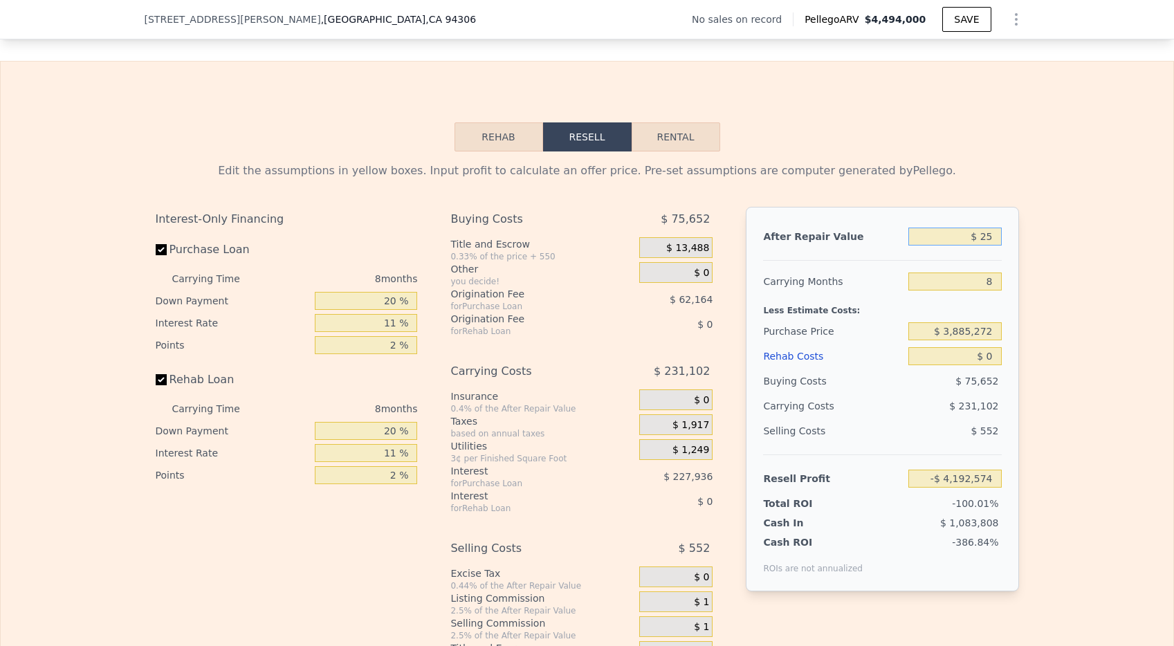
type input "-$ 4,192,553"
type input "$ 250"
type input "-$ 4,192,341"
type input "$ 2,500"
type input "-$ 4,190,228"
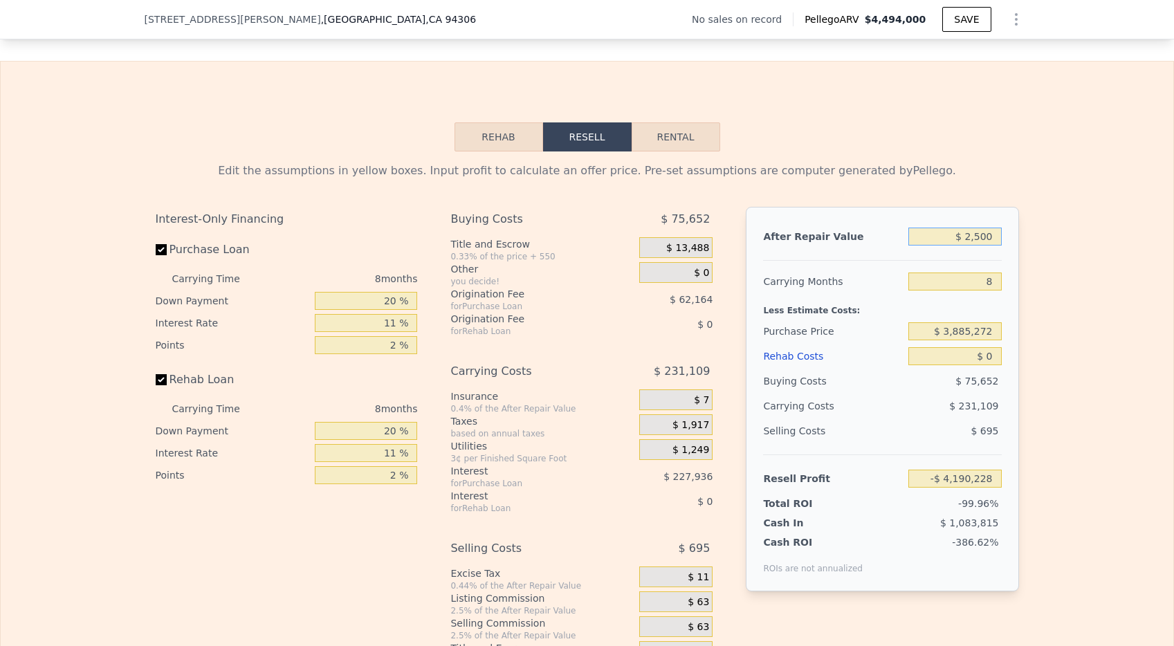
type input "$ 25,000"
type input "-$ 4,169,086"
type input "$ 250,000"
type input "-$ 3,957,676"
type input "$ 2,500,000"
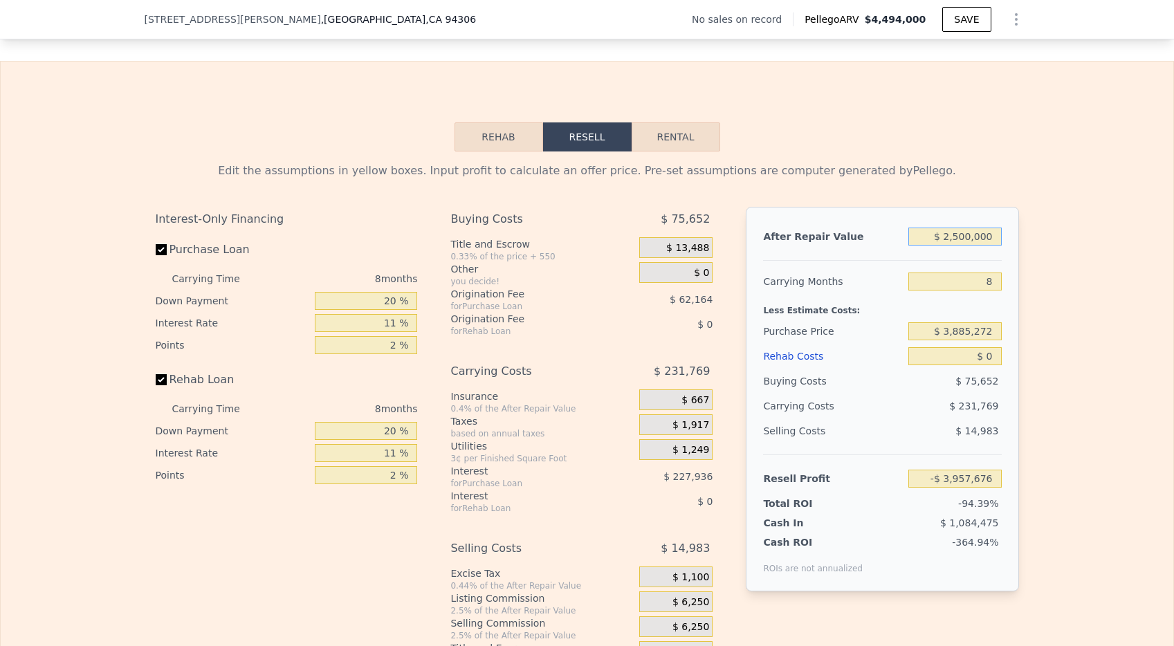
type input "-$ 1,843,568"
type input "$ 2,500,000"
drag, startPoint x: 988, startPoint y: 301, endPoint x: 959, endPoint y: 301, distance: 28.4
click at [959, 291] on input "8" at bounding box center [955, 282] width 93 height 18
type input "2"
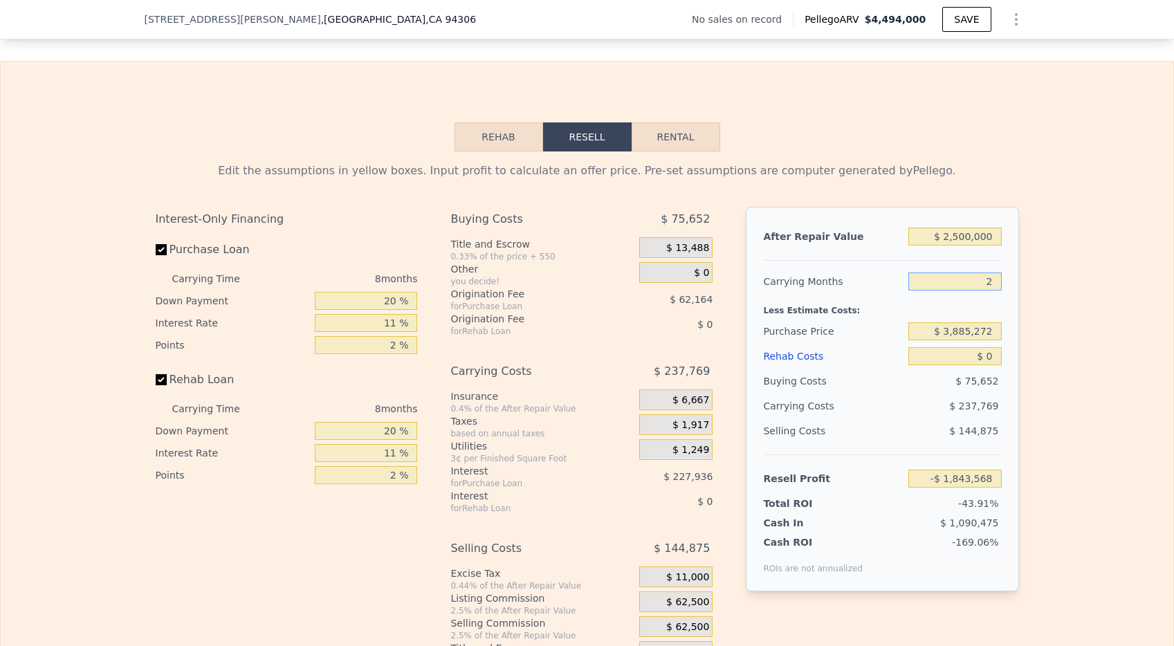
type input "-$ 1,665,241"
type input "24"
type input "-$ 2,319,107"
type input "24"
drag, startPoint x: 993, startPoint y: 352, endPoint x: 891, endPoint y: 352, distance: 102.4
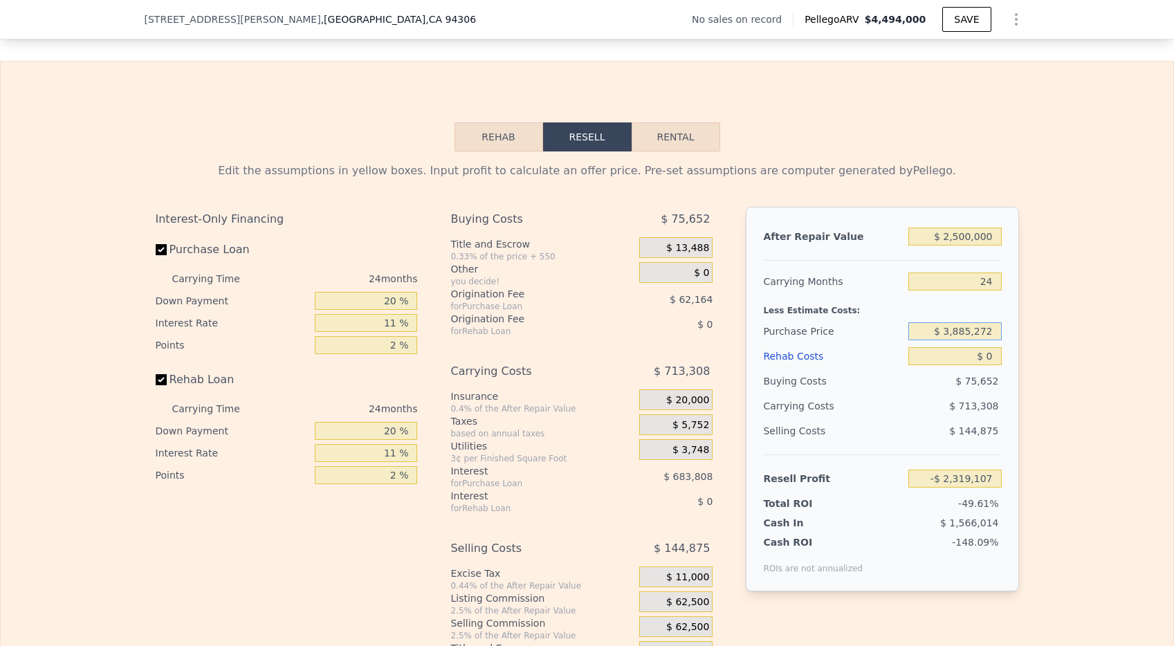
click at [891, 344] on div "Purchase Price $ 3,885,272" at bounding box center [882, 331] width 238 height 25
type input "$ 1"
click at [990, 291] on input "24" at bounding box center [955, 282] width 93 height 18
type input "$ 2,325,074"
type input "2"
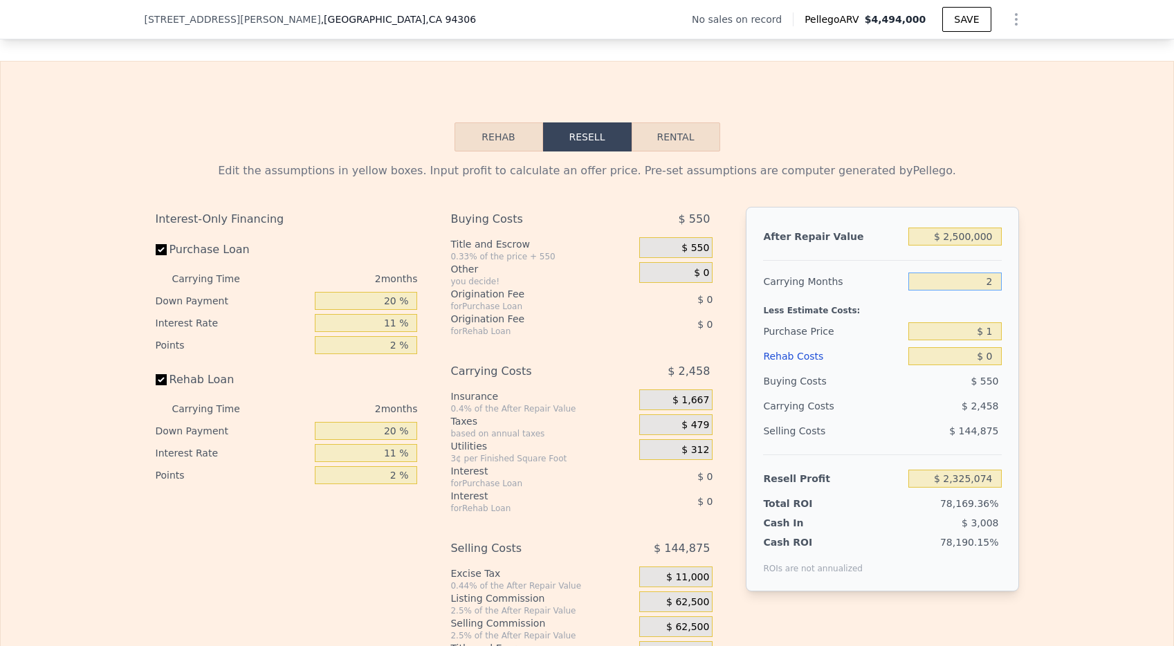
type input "$ 2,352,116"
type input "3"
type input "$ 2,350,886"
type input "30"
type input "$ 2,317,699"
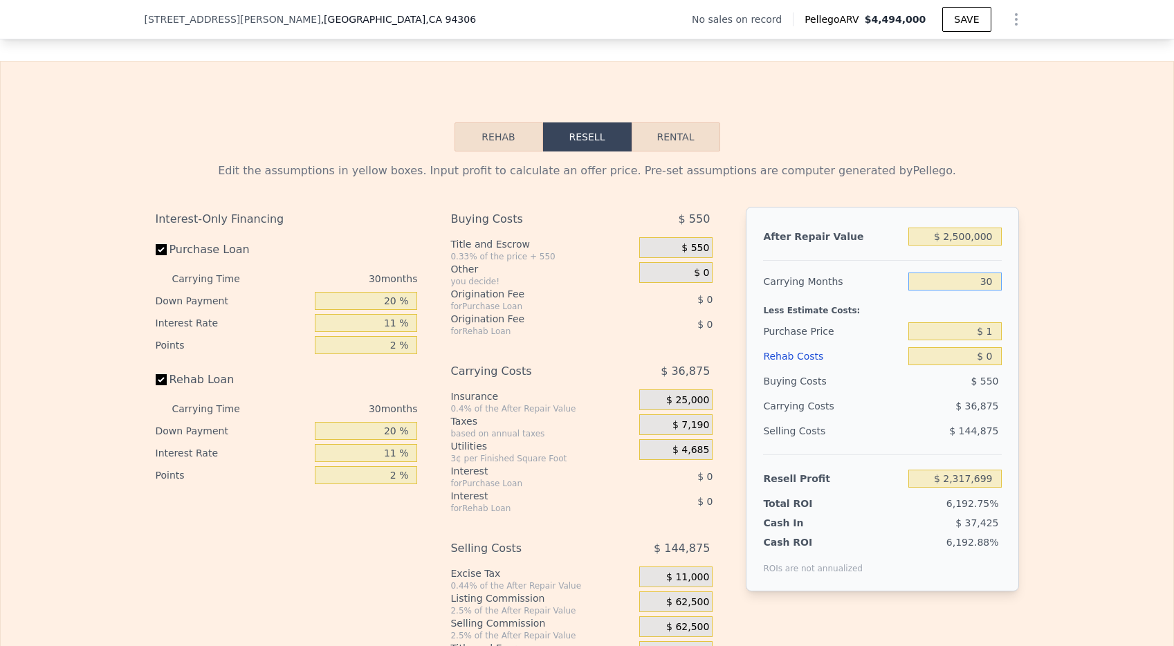
type input "30"
click at [990, 341] on input "$ 1" at bounding box center [955, 332] width 93 height 18
type input "$ 1,250,000"
type input "$ 768,527"
drag, startPoint x: 991, startPoint y: 376, endPoint x: 980, endPoint y: 376, distance: 11.1
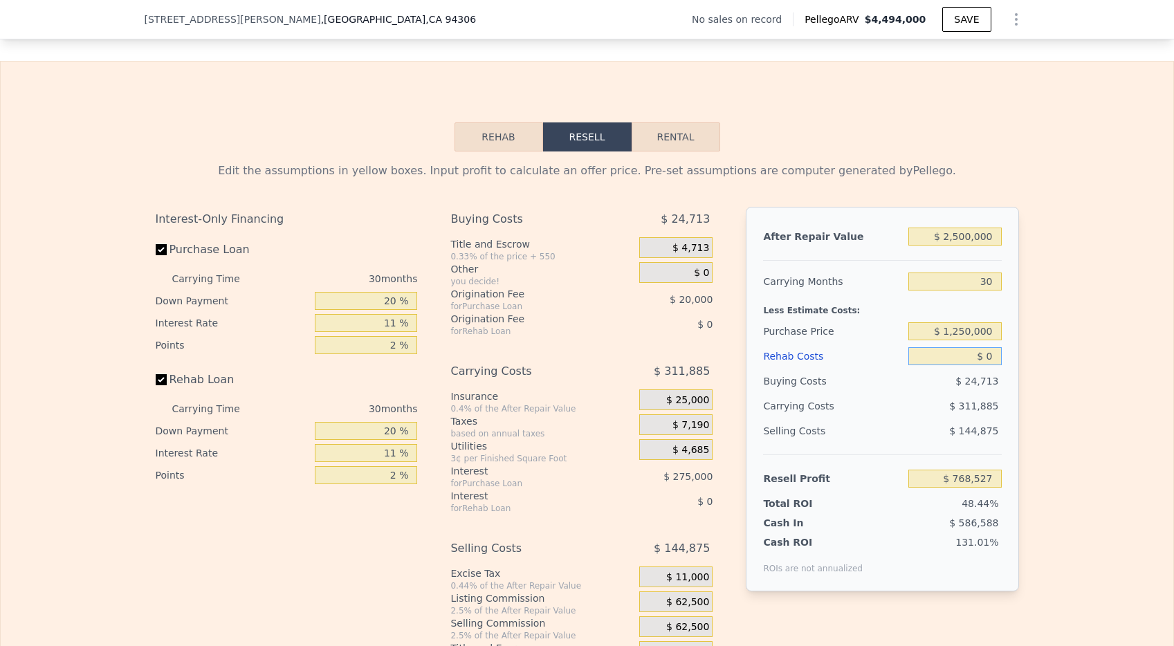
click at [980, 365] on input "$ 0" at bounding box center [955, 356] width 93 height 18
type input "$ 70"
type input "$ 768,426"
type input "$ 700"
type input "$ 767,666"
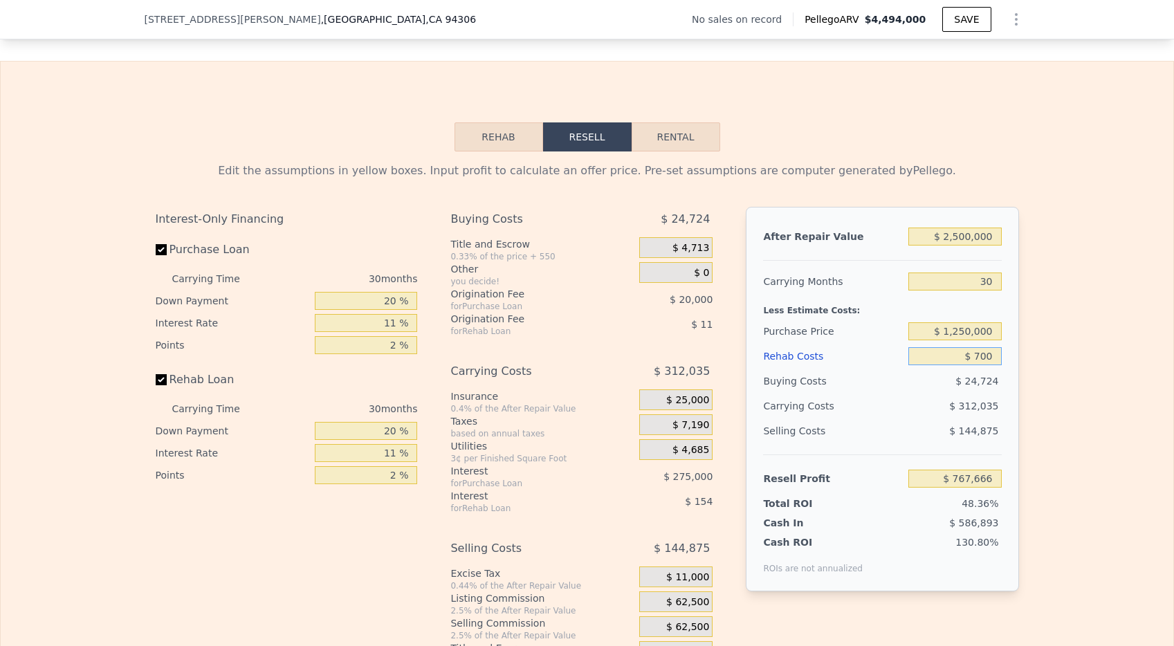
type input "$ 7,000"
type input "$ 759,885"
type input "$ 70,000"
type input "$ 682,017"
type input "$ 700,000"
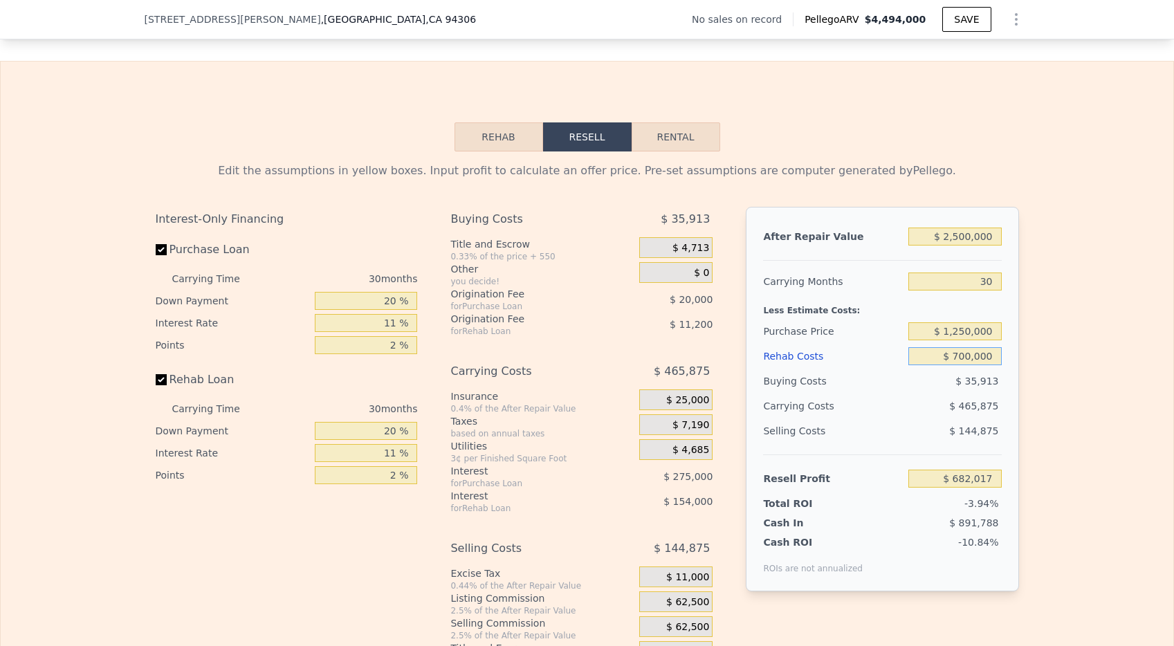
type input "-$ 96,663"
type input "$ 700,000"
click at [1057, 421] on div "Edit the assumptions in yellow boxes. Input profit to calculate an offer price.…" at bounding box center [587, 409] width 1173 height 515
drag, startPoint x: 397, startPoint y: 322, endPoint x: 356, endPoint y: 322, distance: 40.8
click at [356, 310] on input "20 %" at bounding box center [366, 301] width 102 height 18
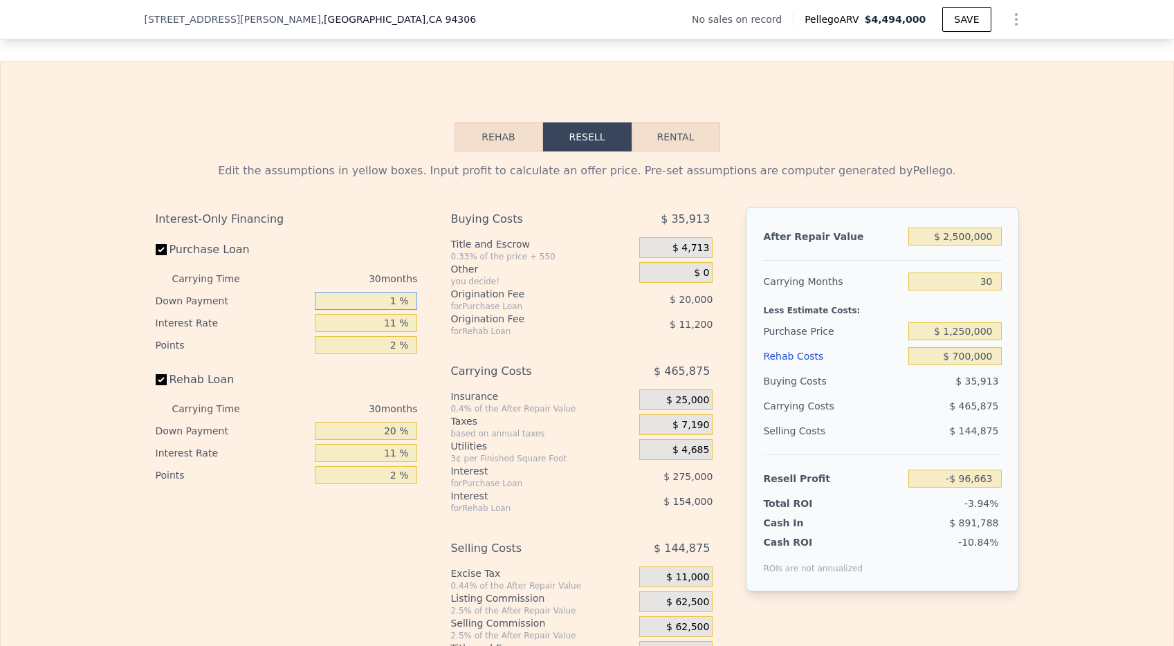
type input "10 %"
type input "-$ 133,543"
type input "10 %"
drag, startPoint x: 397, startPoint y: 348, endPoint x: 352, endPoint y: 348, distance: 45.7
click at [352, 332] on input "11 %" at bounding box center [366, 323] width 102 height 18
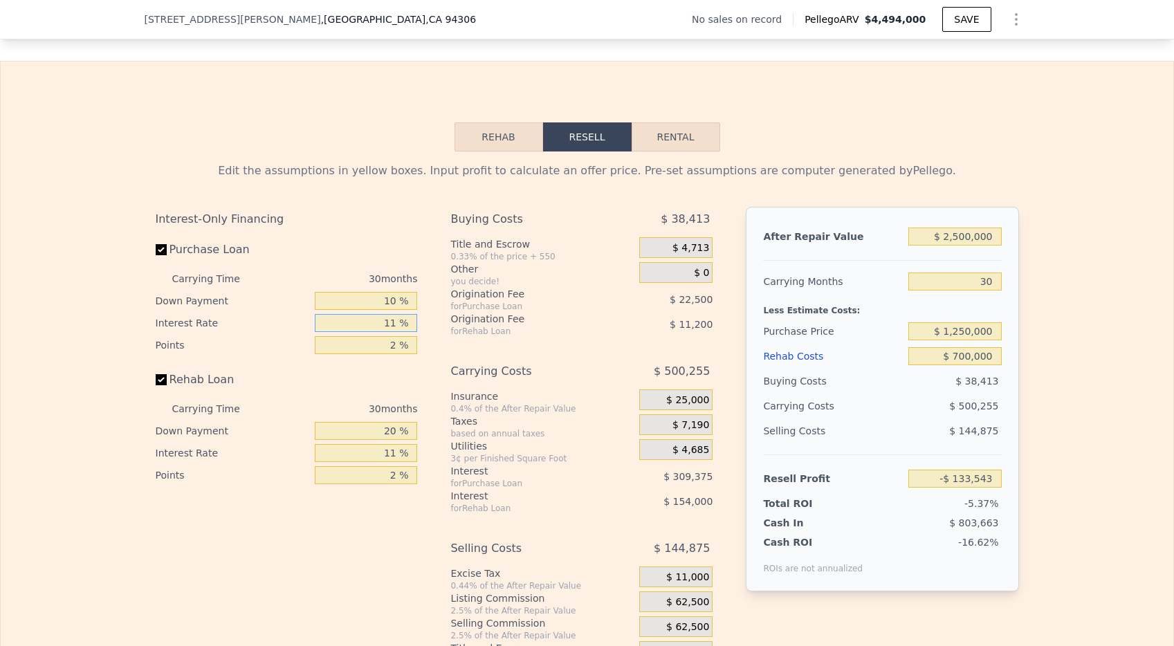
type input "1 %"
type input "$ 147,707"
type input "10 %"
type input "-$ 105,403"
type input "10 %"
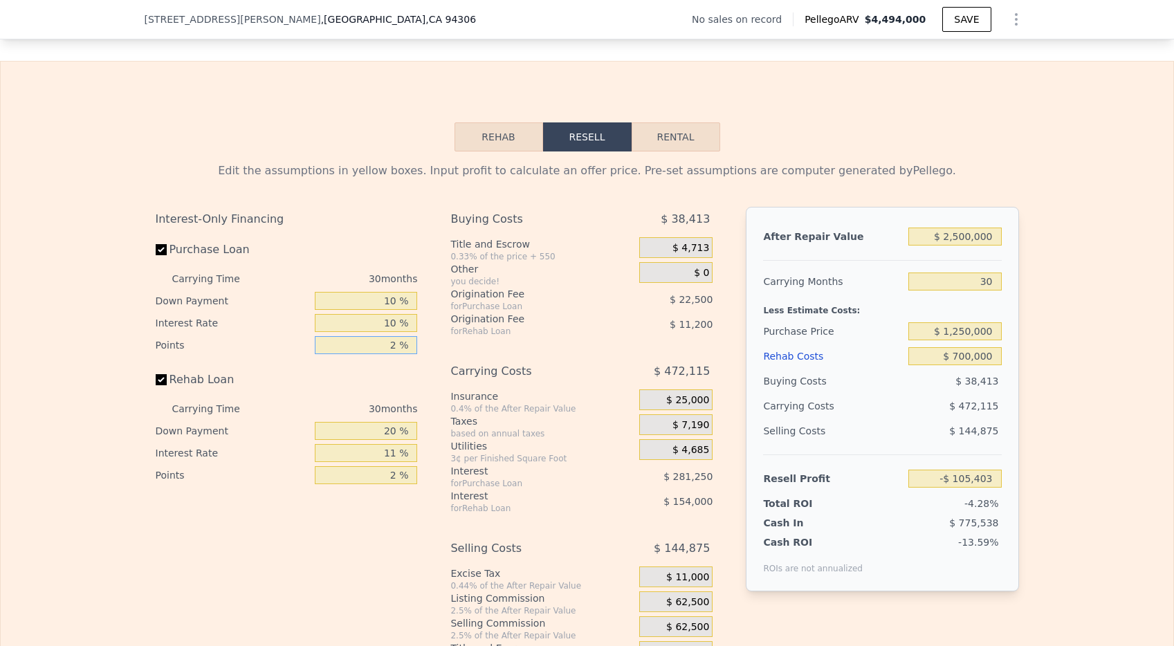
drag, startPoint x: 399, startPoint y: 366, endPoint x: 361, endPoint y: 366, distance: 38.8
click at [361, 354] on input "2 %" at bounding box center [366, 345] width 102 height 18
type input "1 %"
type input "-$ 94,153"
type input "1 %"
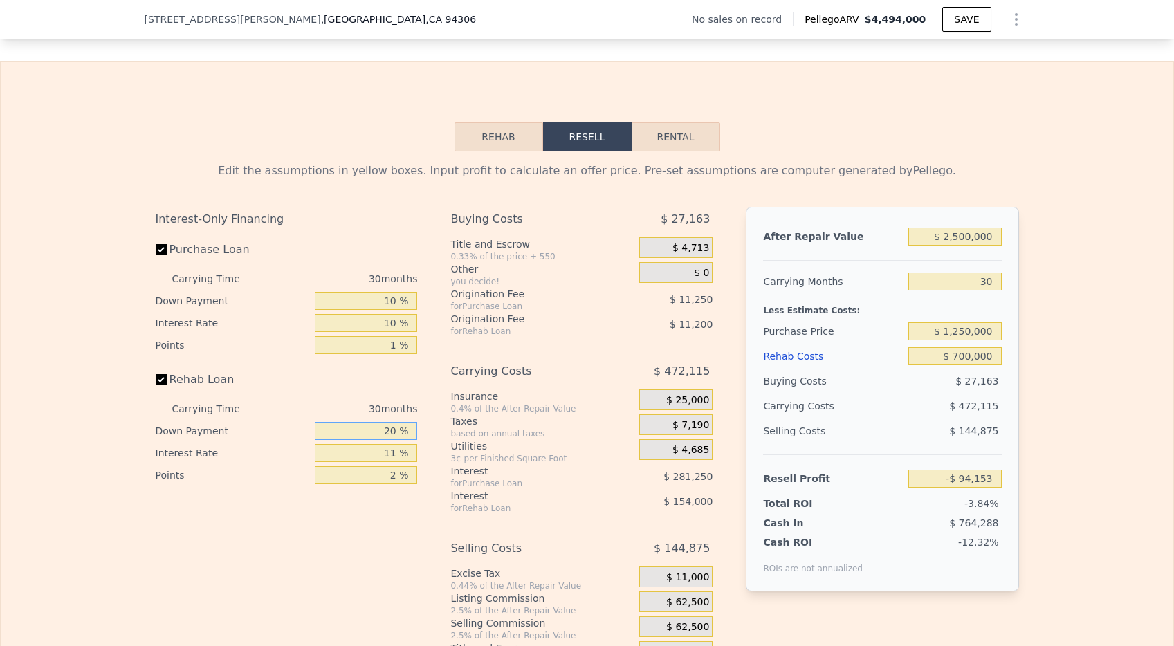
drag, startPoint x: 394, startPoint y: 456, endPoint x: 363, endPoint y: 456, distance: 31.1
click at [363, 440] on input "20 %" at bounding box center [366, 431] width 102 height 18
type input "0 %"
type input "-$ 135,473"
type input "0 %"
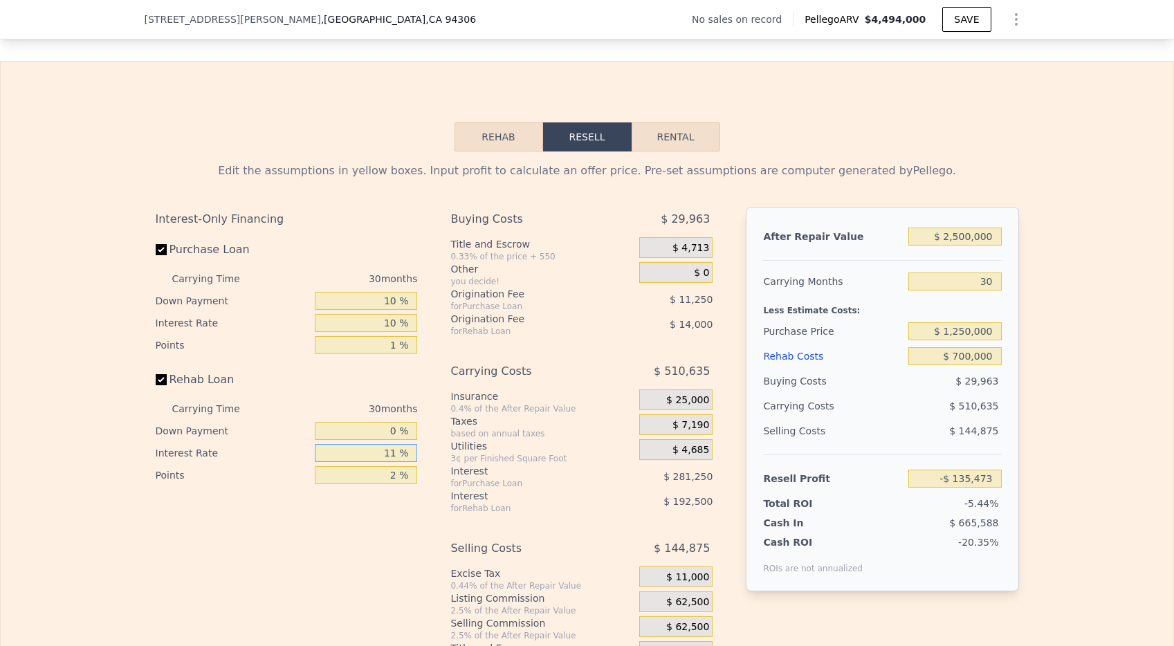
drag, startPoint x: 397, startPoint y: 473, endPoint x: 377, endPoint y: 473, distance: 20.1
click at [377, 462] on input "11 %" at bounding box center [366, 453] width 102 height 18
type input "1 %"
type input "$ 39,547"
type input "10 %"
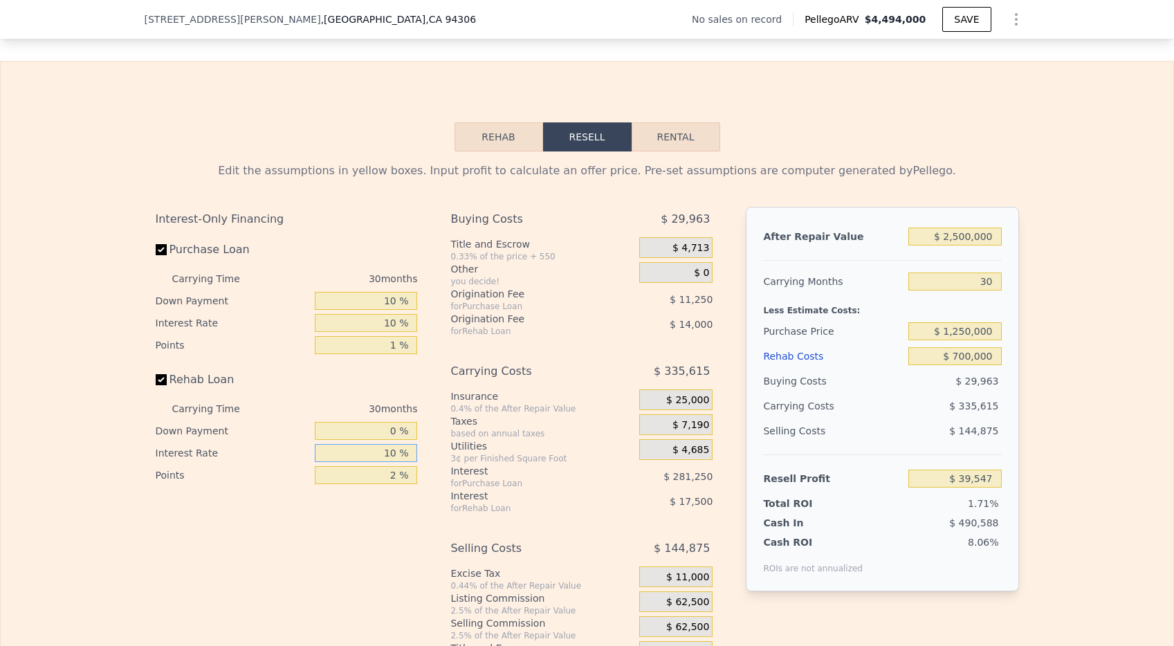
type input "-$ 117,953"
type input "10 %"
drag, startPoint x: 392, startPoint y: 495, endPoint x: 370, endPoint y: 495, distance: 21.5
click at [370, 484] on input "2 %" at bounding box center [366, 475] width 102 height 18
type input "0 %"
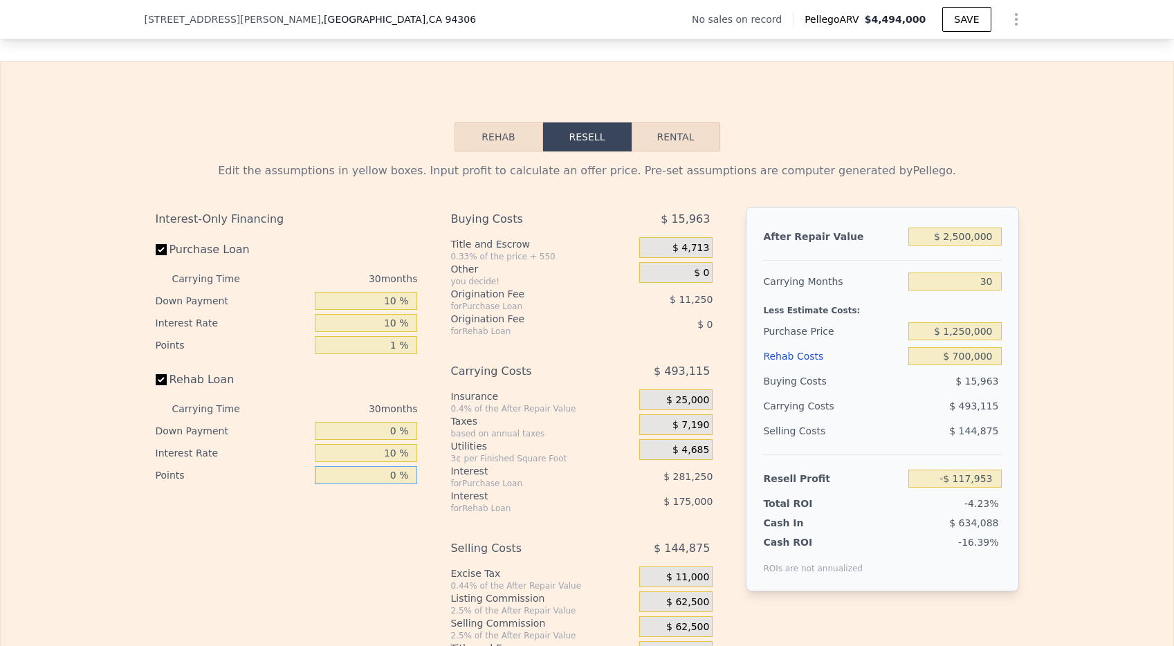
type input "-$ 103,953"
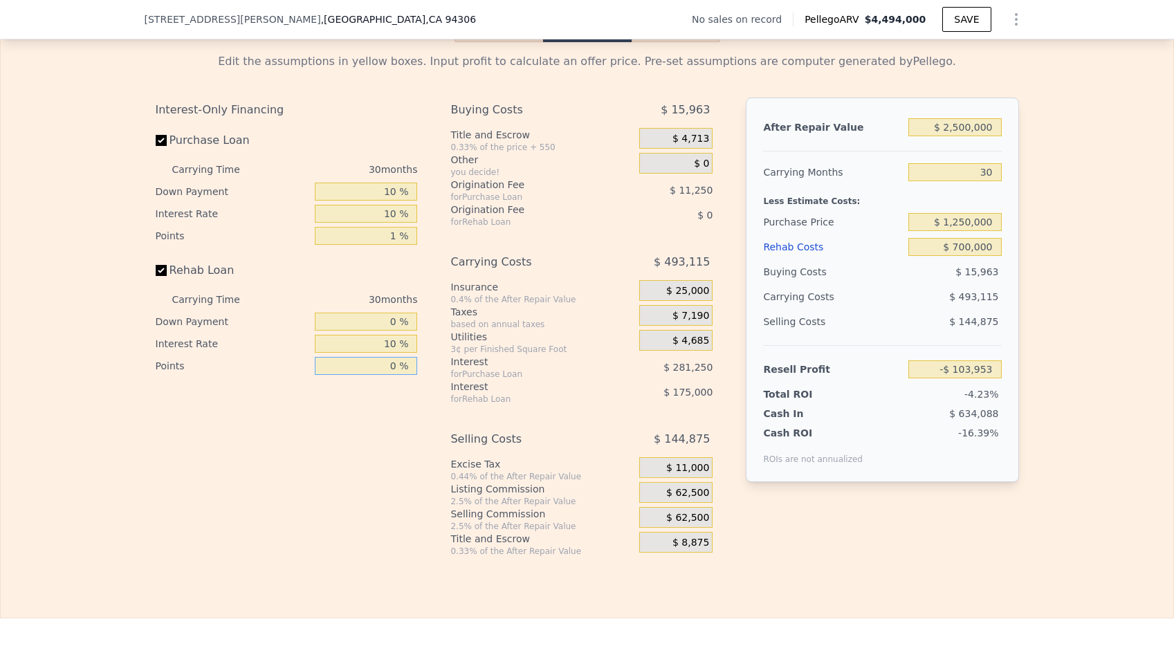
scroll to position [1999, 0]
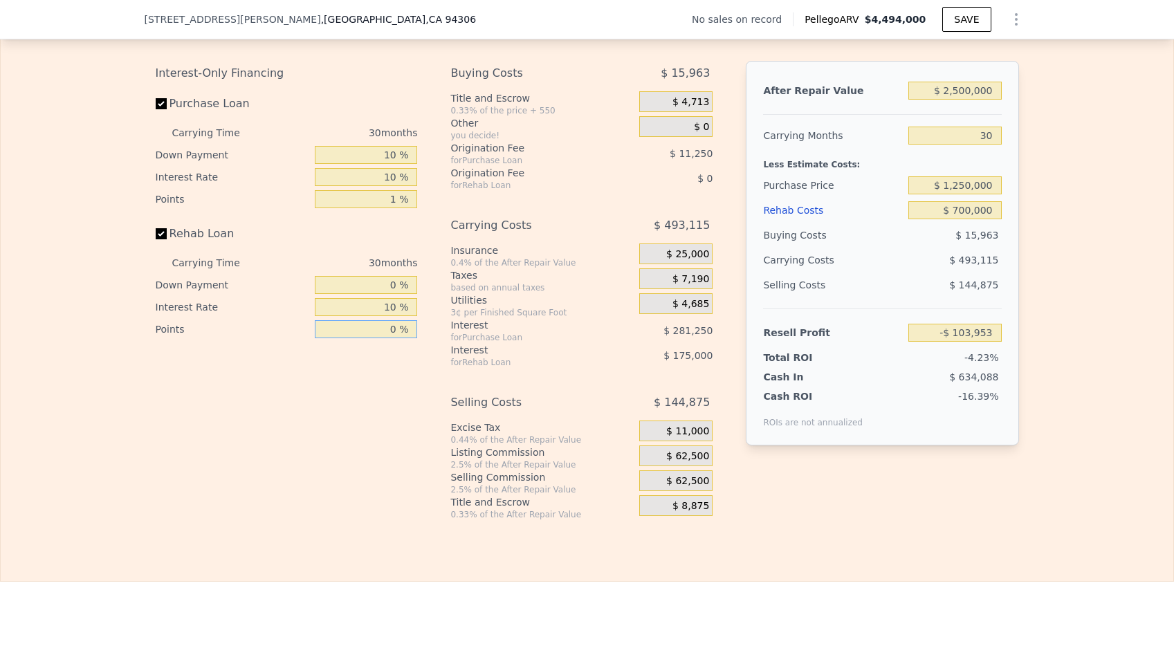
type input "0 %"
click at [689, 463] on span "$ 62,500" at bounding box center [687, 457] width 43 height 12
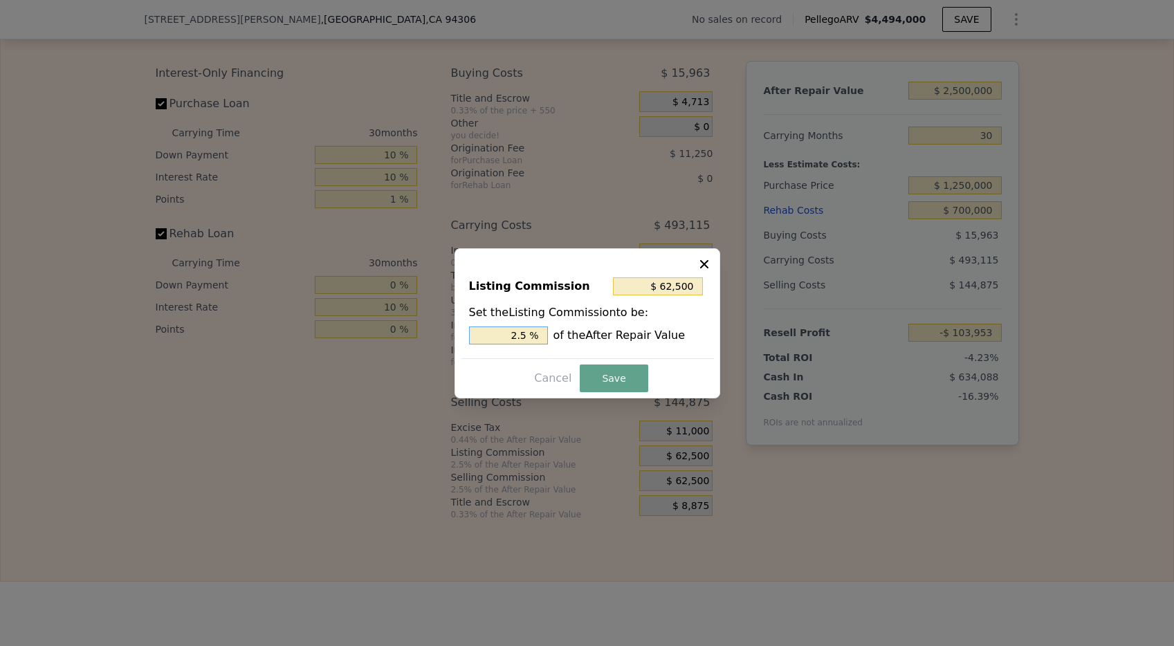
drag, startPoint x: 529, startPoint y: 336, endPoint x: 501, endPoint y: 335, distance: 28.4
click at [501, 335] on input "2.5 %" at bounding box center [508, 336] width 79 height 18
type input "$ 25,000"
type input "1.0 %"
click at [603, 376] on button "Save" at bounding box center [614, 379] width 68 height 28
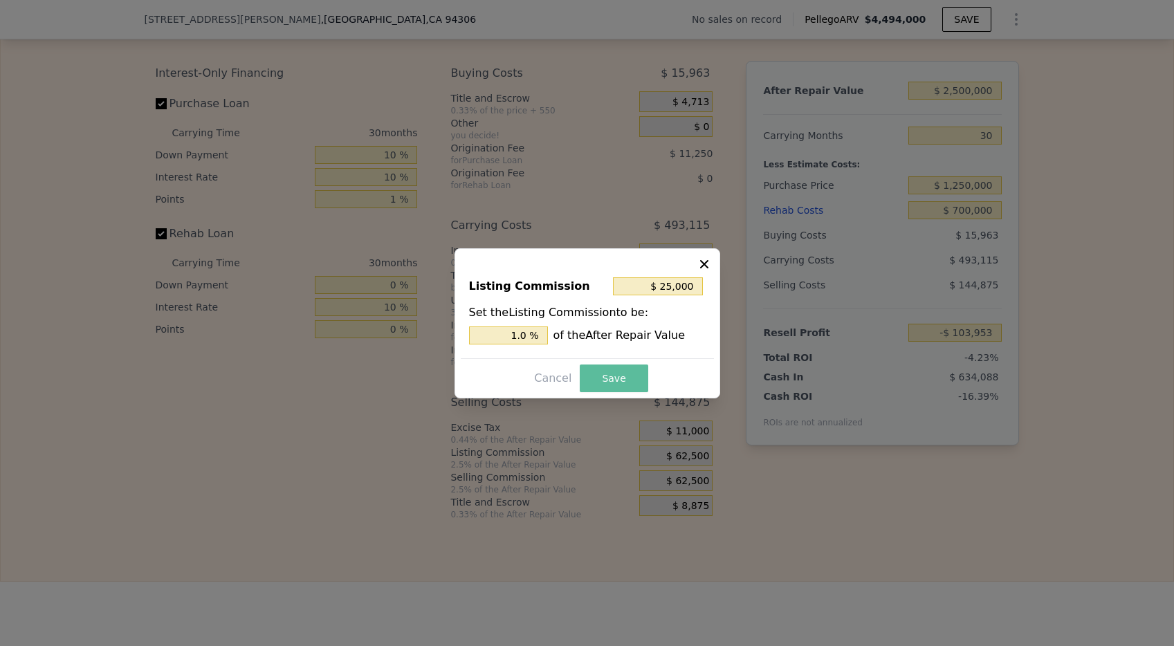
type input "-$ 66,453"
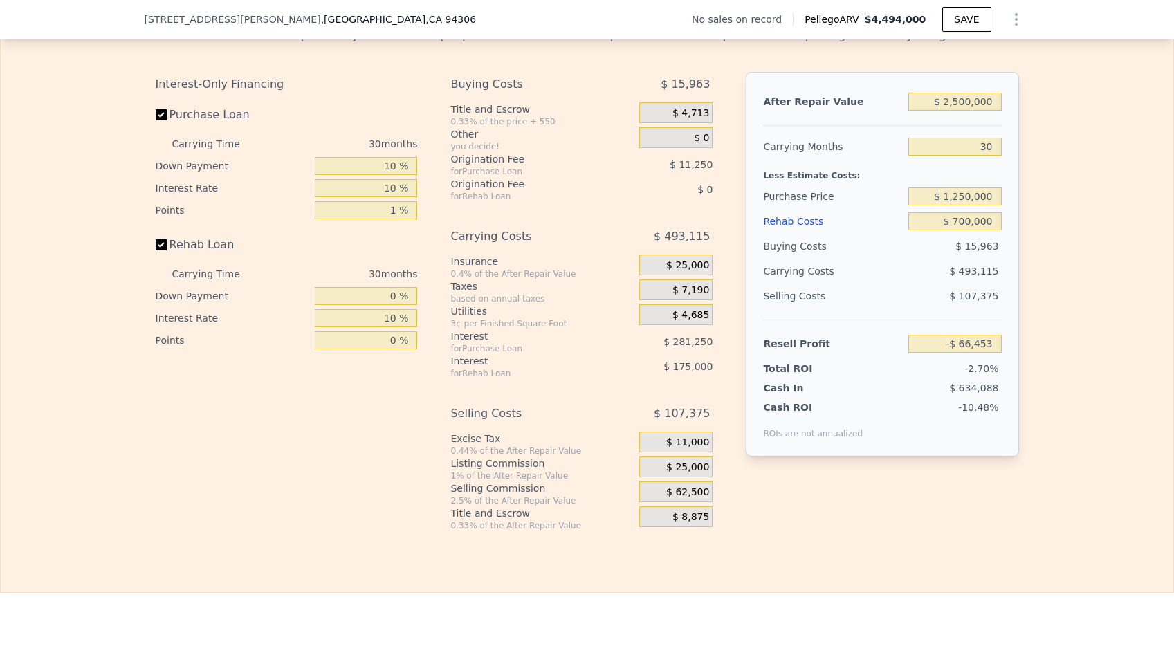
scroll to position [1986, 0]
type input "$ 4,494,000"
type input "8"
type input "$ 0"
type input "$ 30,001"
